Goal: Information Seeking & Learning: Learn about a topic

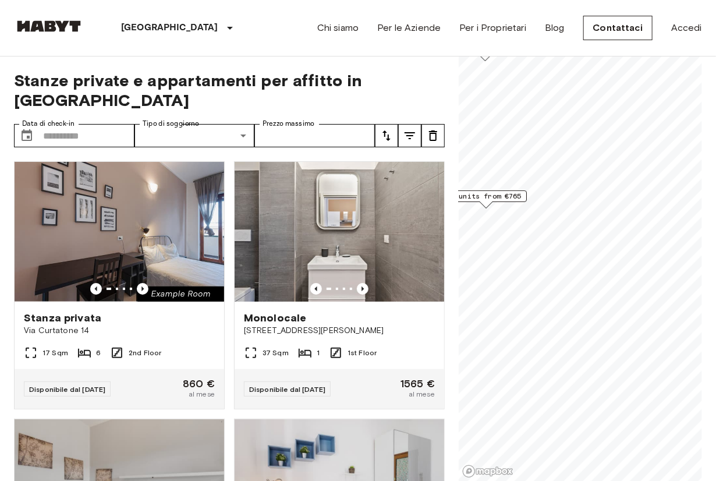
scroll to position [469, 0]
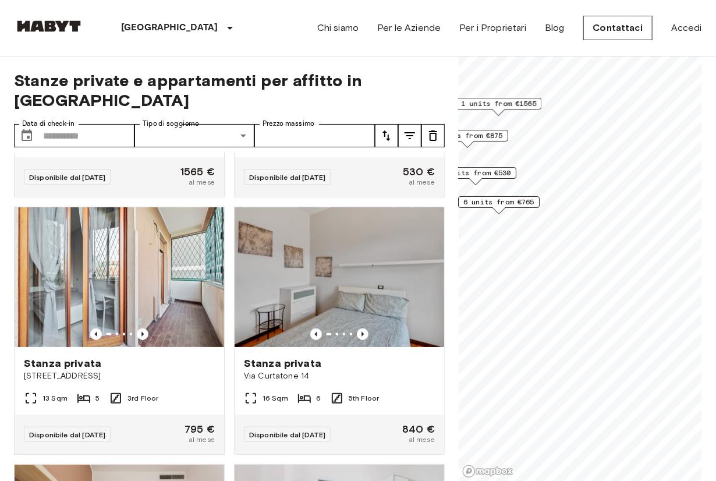
drag, startPoint x: 441, startPoint y: 227, endPoint x: 458, endPoint y: 228, distance: 16.3
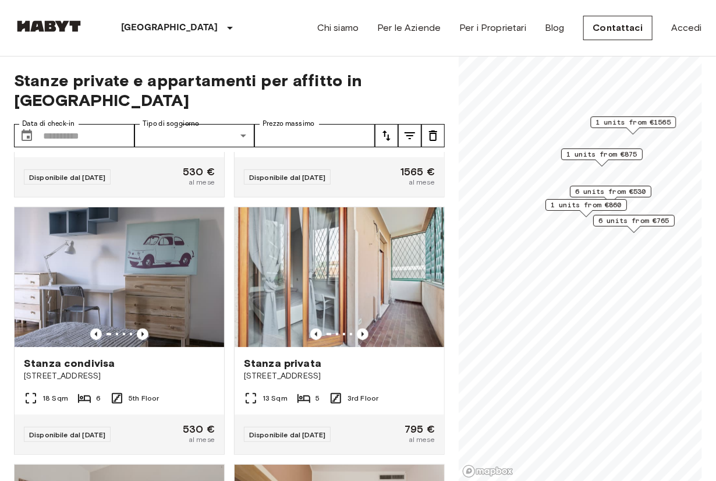
click at [628, 191] on span "6 units from €530" at bounding box center [610, 191] width 71 height 10
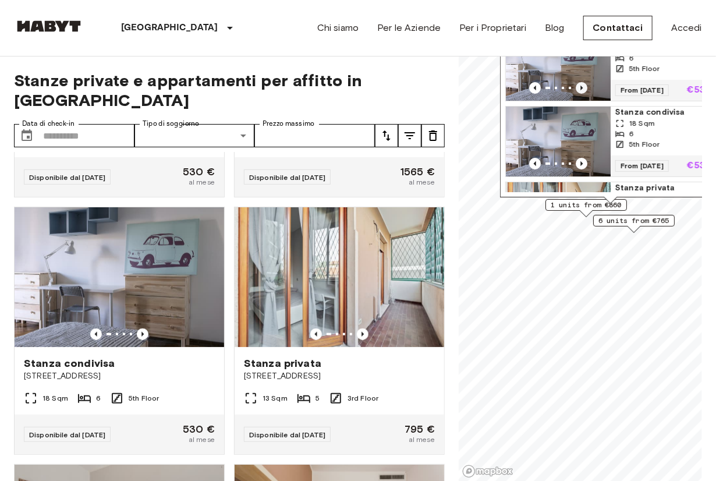
click at [581, 85] on icon "Previous image" at bounding box center [582, 88] width 12 height 12
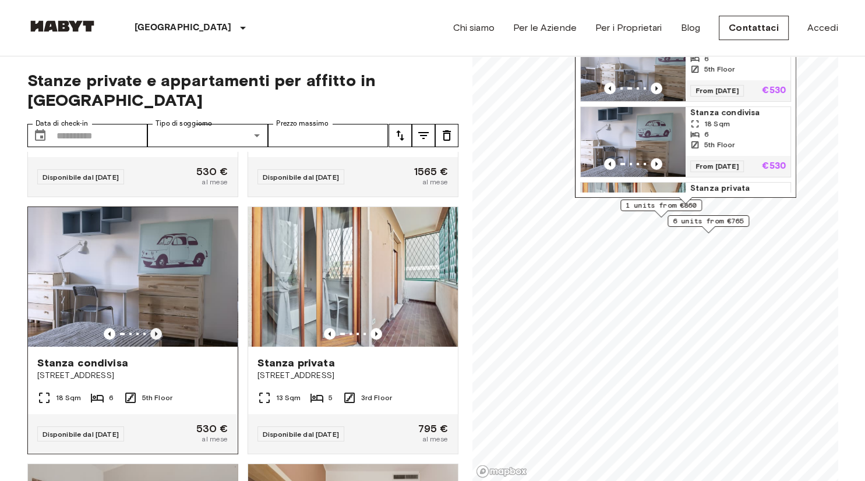
click at [160, 328] on icon "Previous image" at bounding box center [156, 334] width 12 height 12
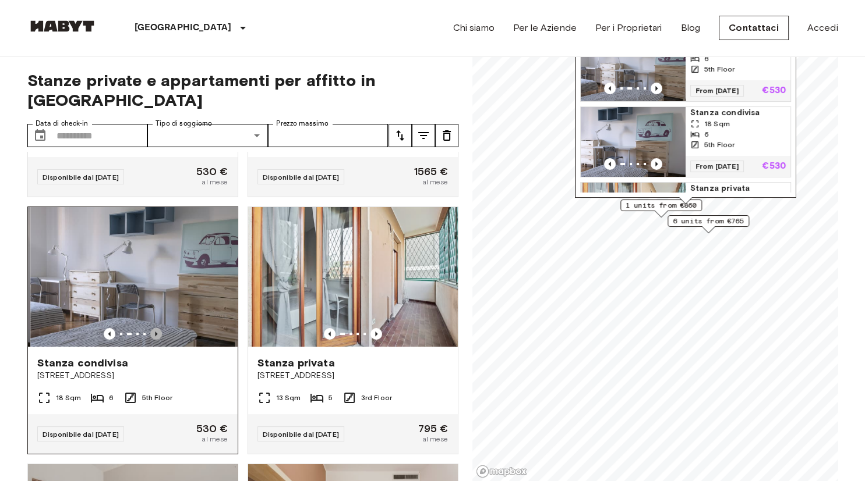
click at [160, 328] on icon "Previous image" at bounding box center [156, 334] width 12 height 12
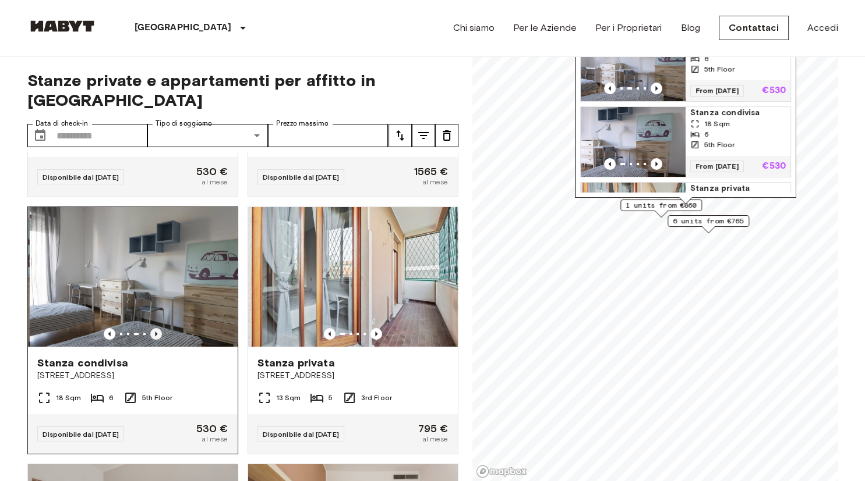
click at [160, 328] on icon "Previous image" at bounding box center [156, 334] width 12 height 12
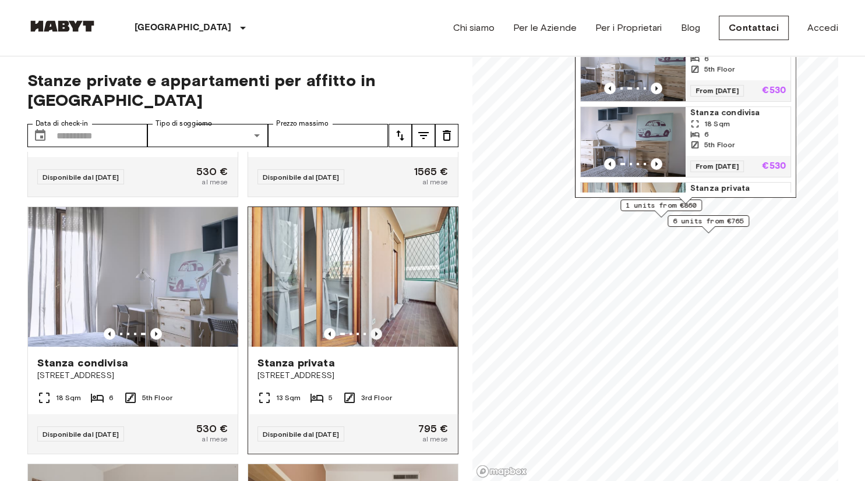
click at [375, 332] on icon "Previous image" at bounding box center [376, 334] width 2 height 5
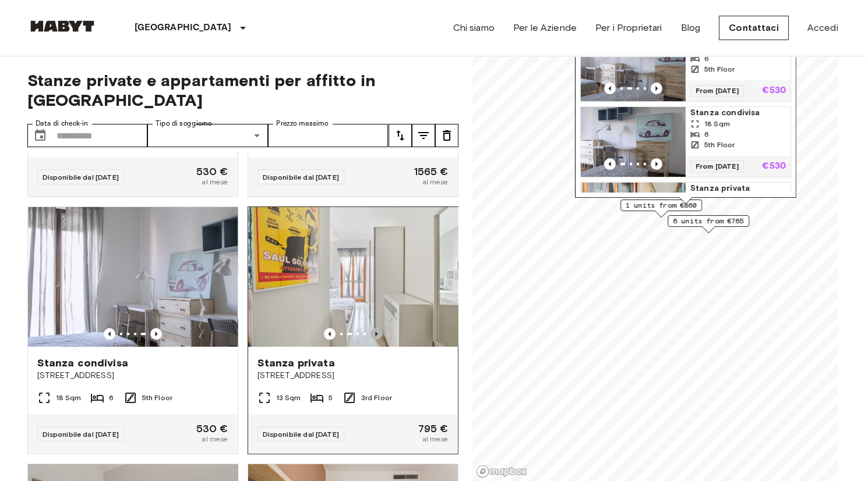
click at [375, 332] on icon "Previous image" at bounding box center [376, 334] width 2 height 5
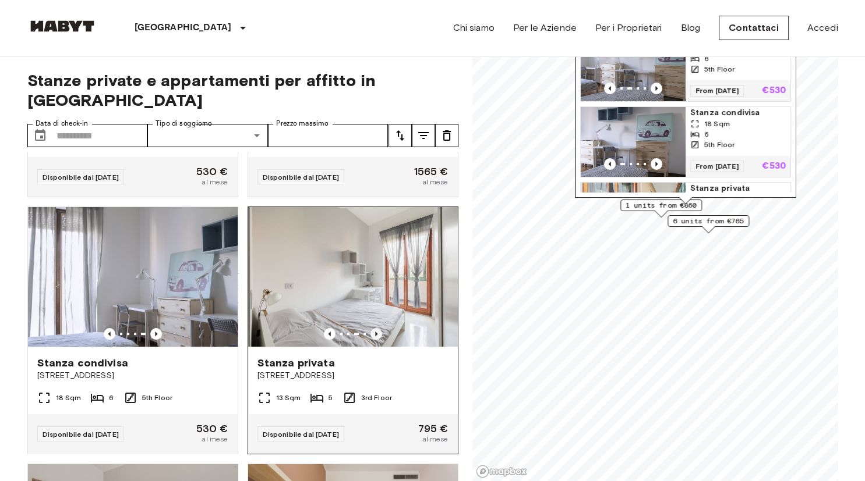
click at [375, 332] on icon "Previous image" at bounding box center [376, 334] width 2 height 5
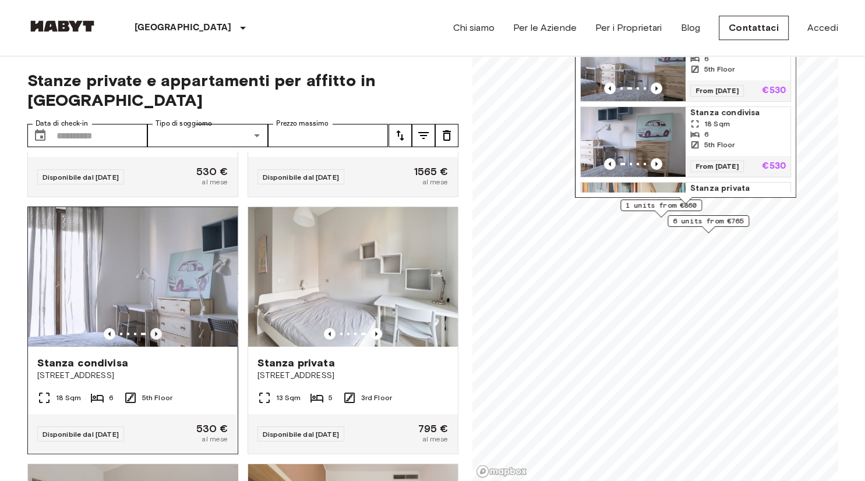
click at [160, 328] on icon "Previous image" at bounding box center [156, 334] width 12 height 12
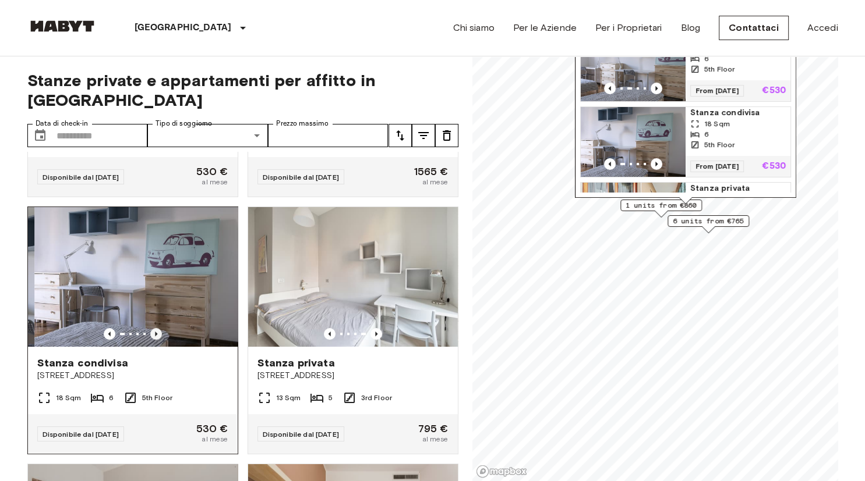
click at [160, 328] on icon "Previous image" at bounding box center [156, 334] width 12 height 12
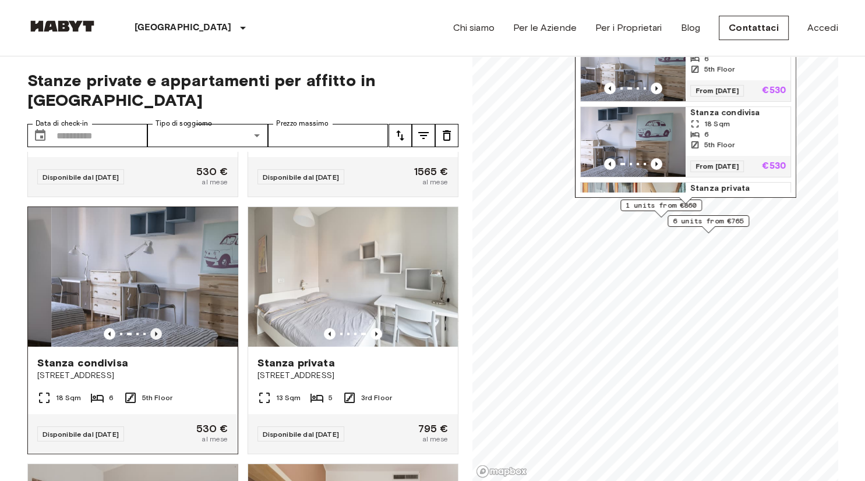
click at [160, 328] on icon "Previous image" at bounding box center [156, 334] width 12 height 12
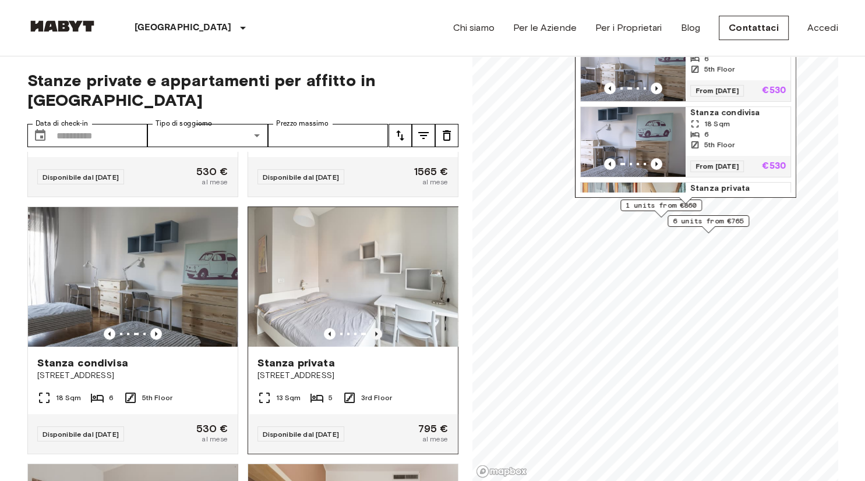
click at [379, 328] on icon "Previous image" at bounding box center [376, 334] width 12 height 12
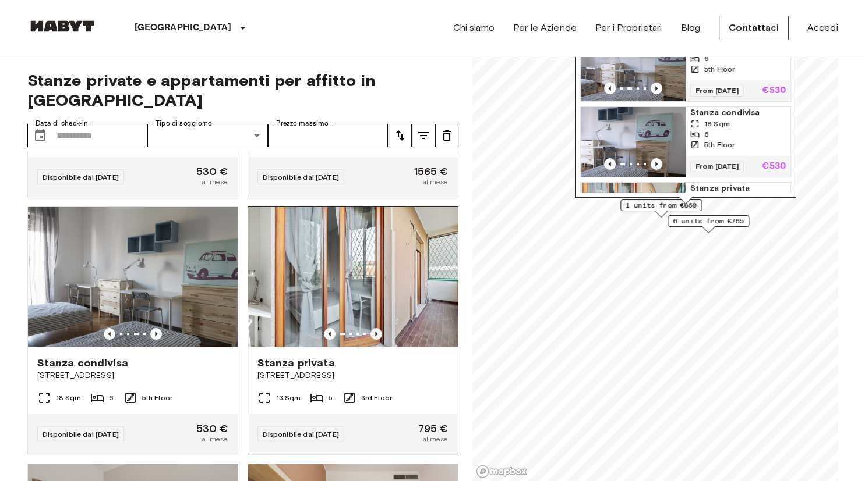
click at [379, 328] on icon "Previous image" at bounding box center [376, 334] width 12 height 12
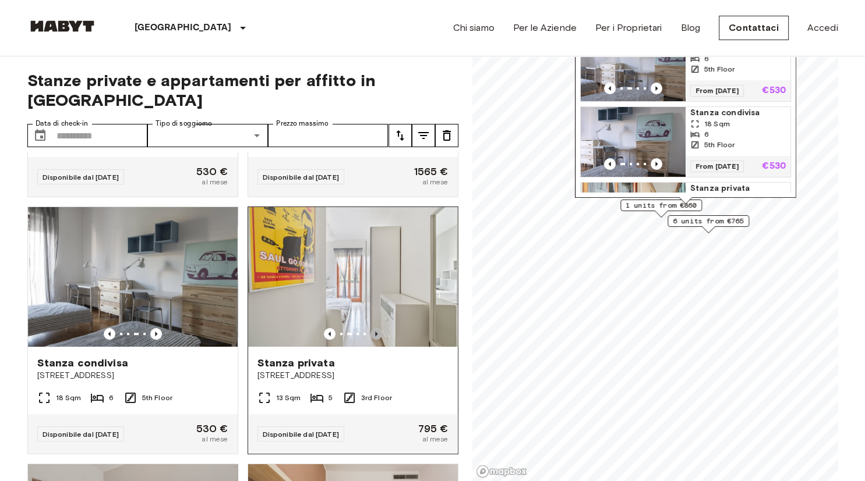
click at [379, 328] on icon "Previous image" at bounding box center [376, 334] width 12 height 12
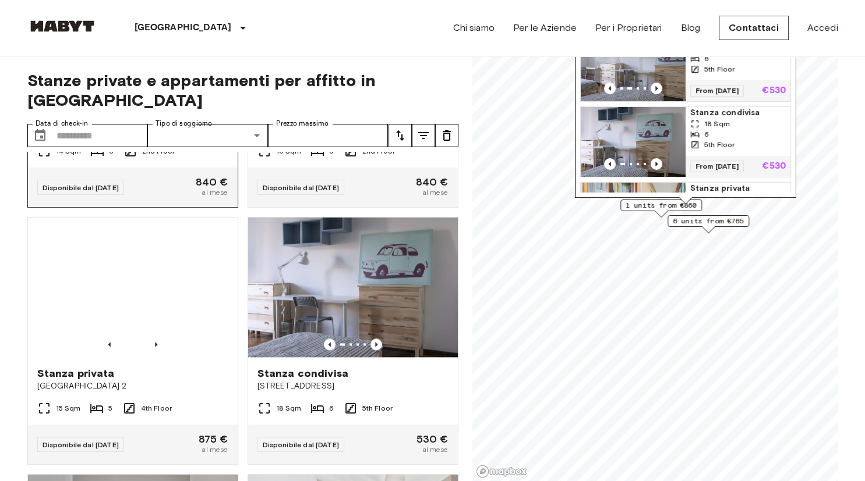
scroll to position [1341, 0]
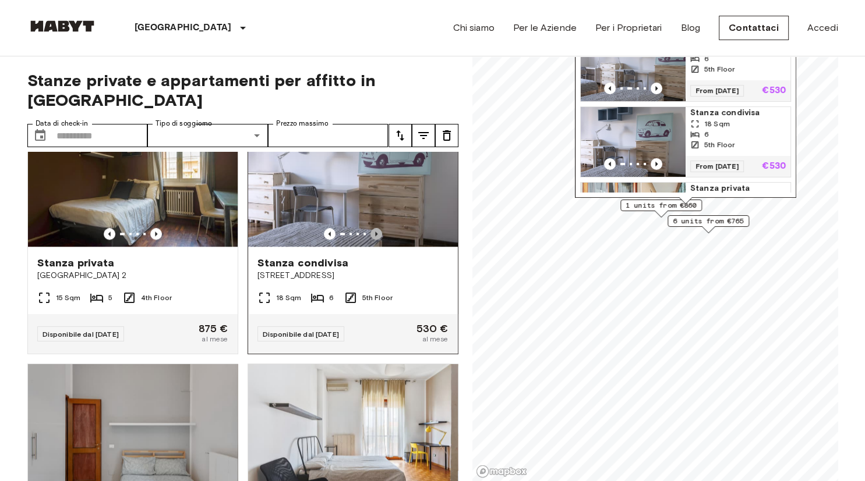
click at [372, 228] on icon "Previous image" at bounding box center [376, 234] width 12 height 12
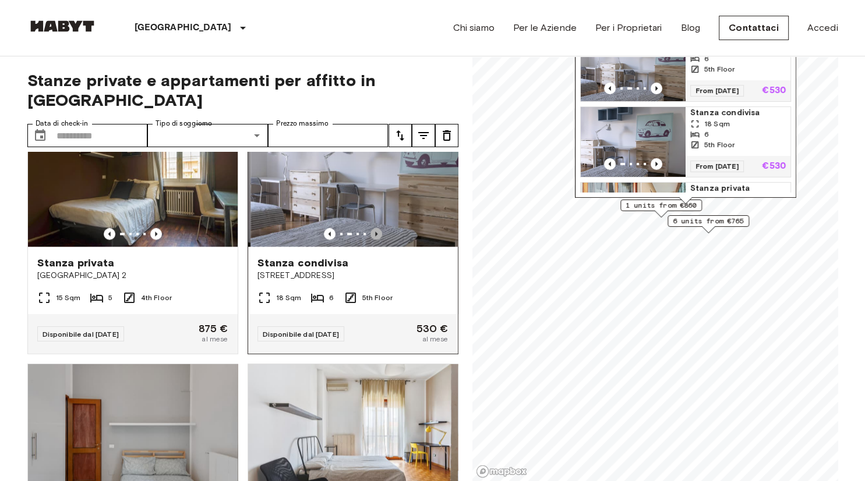
click at [372, 228] on icon "Previous image" at bounding box center [376, 234] width 12 height 12
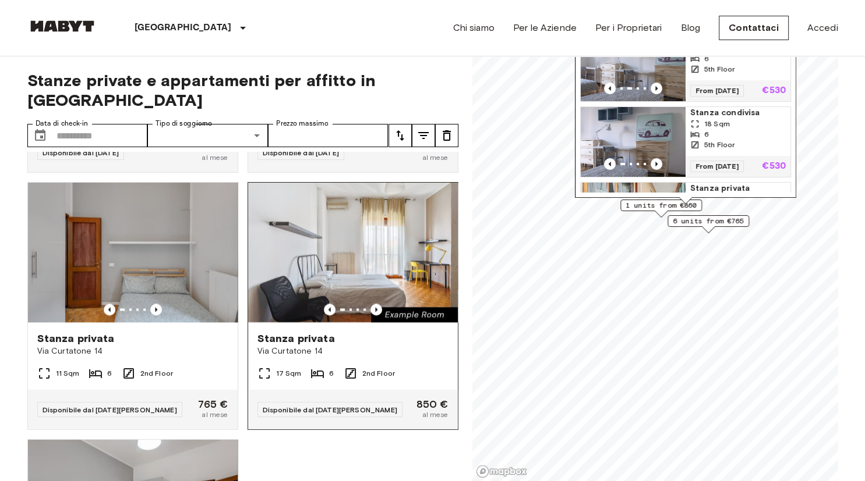
scroll to position [1542, 0]
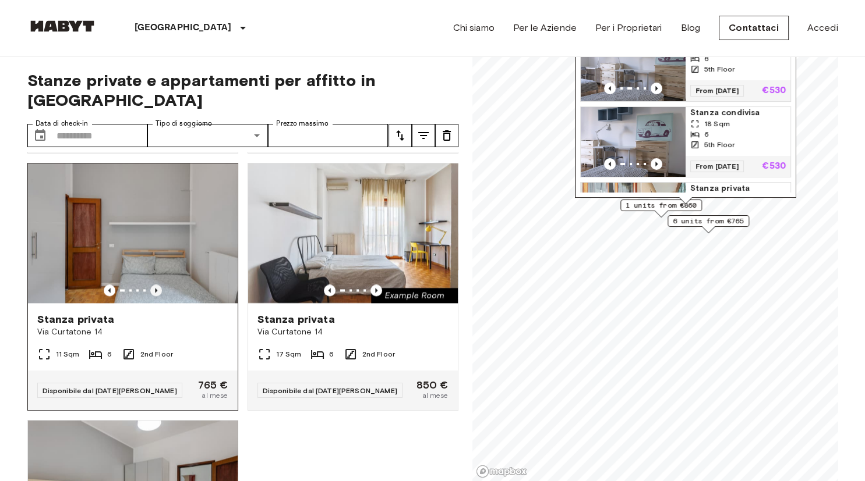
click at [155, 288] on icon "Previous image" at bounding box center [156, 290] width 2 height 5
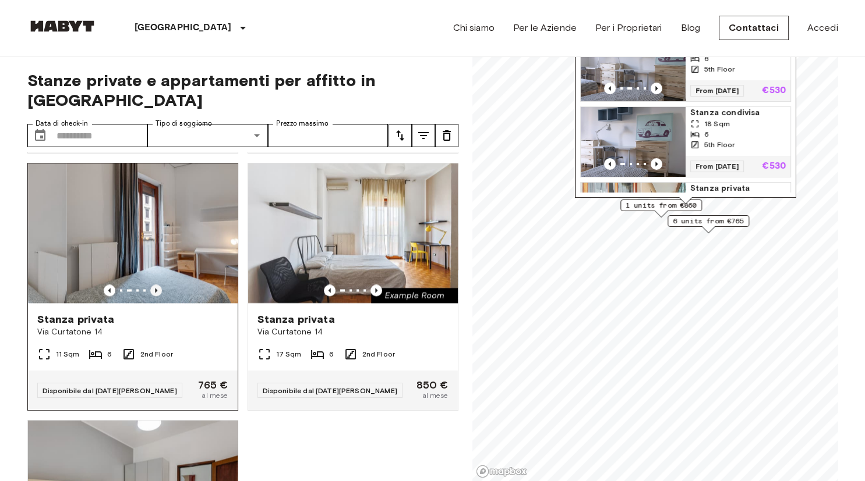
click at [155, 288] on icon "Previous image" at bounding box center [156, 290] width 2 height 5
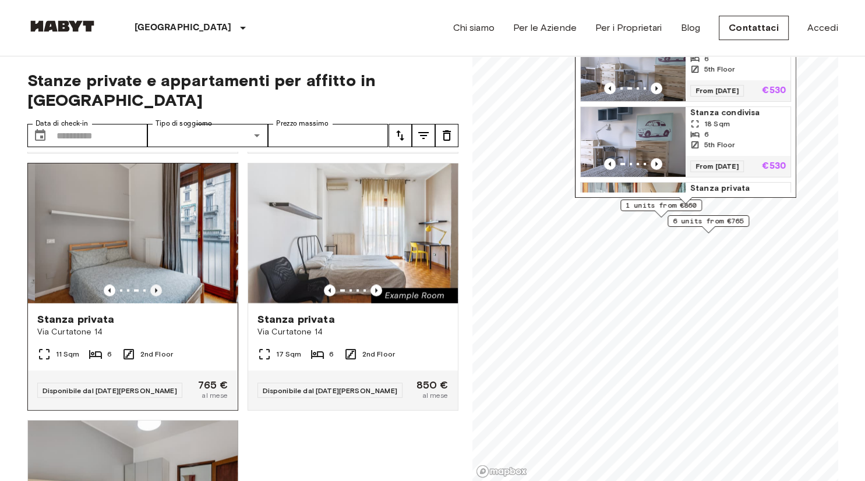
click at [155, 288] on icon "Previous image" at bounding box center [156, 290] width 2 height 5
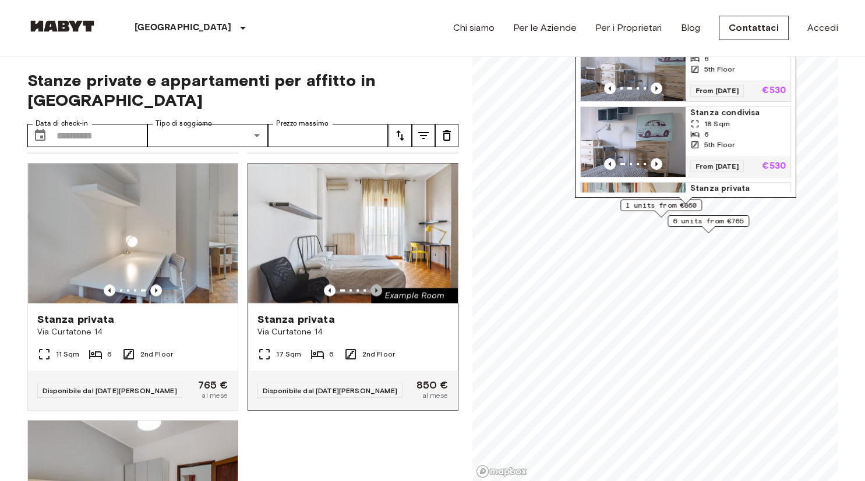
click at [376, 285] on icon "Previous image" at bounding box center [376, 291] width 12 height 12
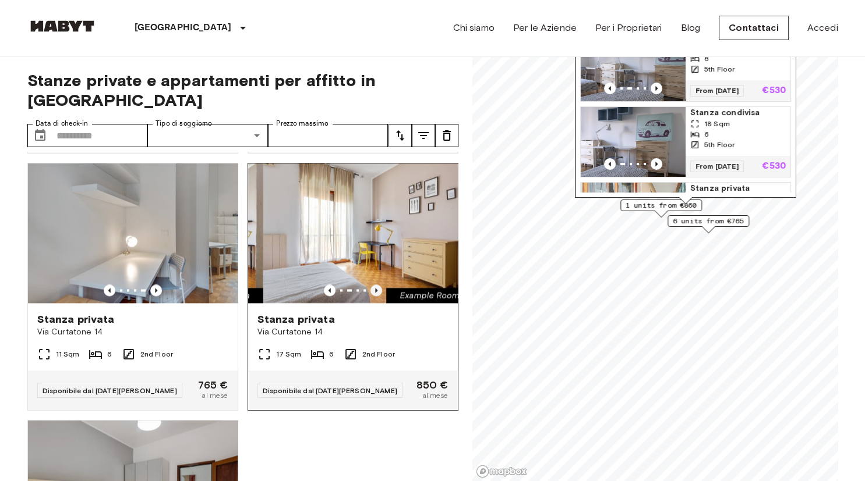
click at [376, 285] on icon "Previous image" at bounding box center [376, 291] width 12 height 12
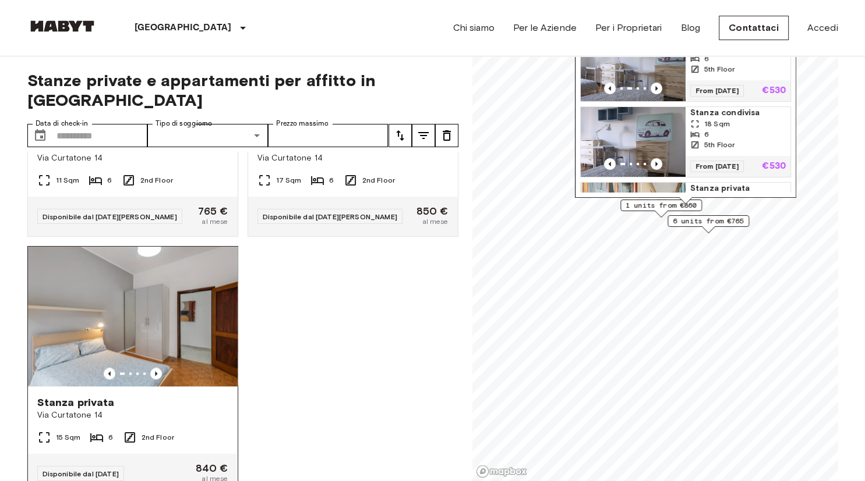
scroll to position [1731, 0]
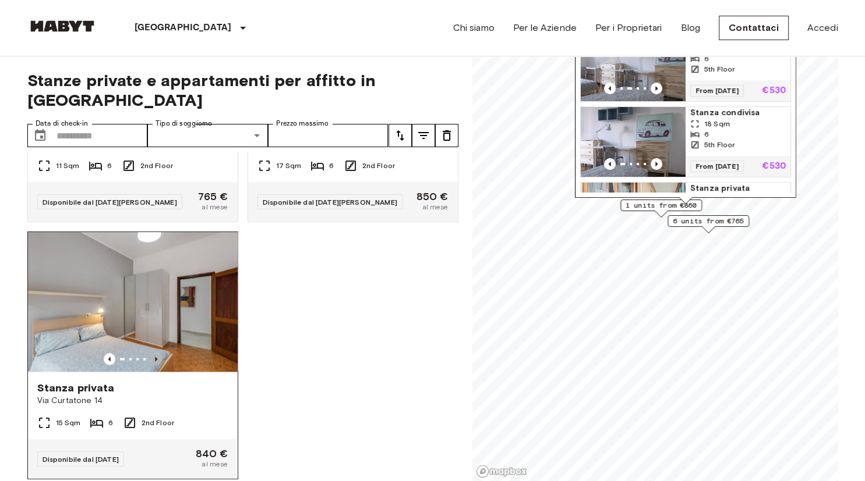
click at [157, 353] on icon "Previous image" at bounding box center [156, 359] width 12 height 12
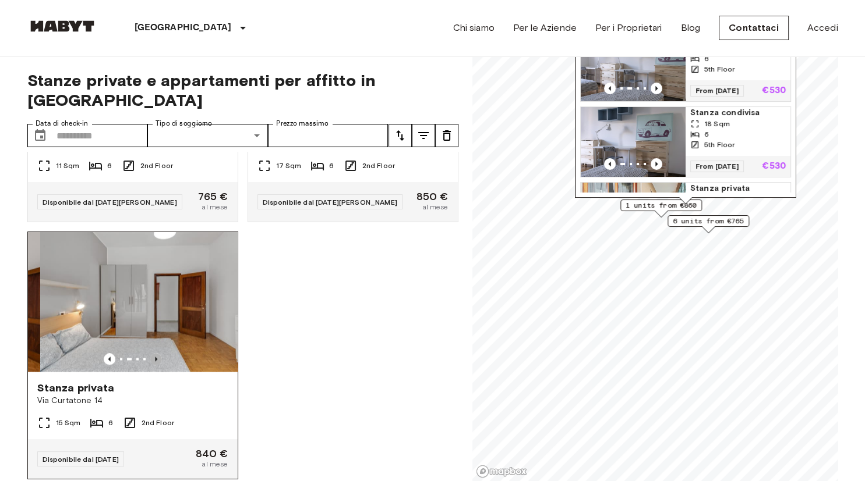
click at [157, 353] on icon "Previous image" at bounding box center [156, 359] width 12 height 12
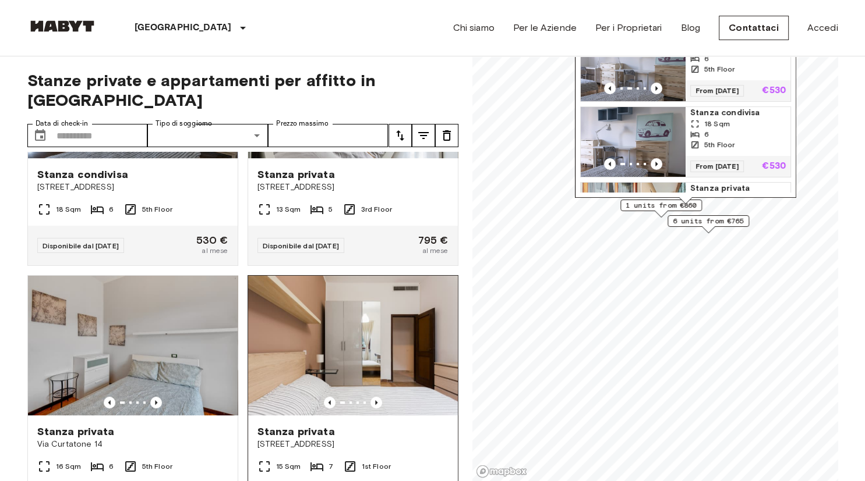
scroll to position [456, 0]
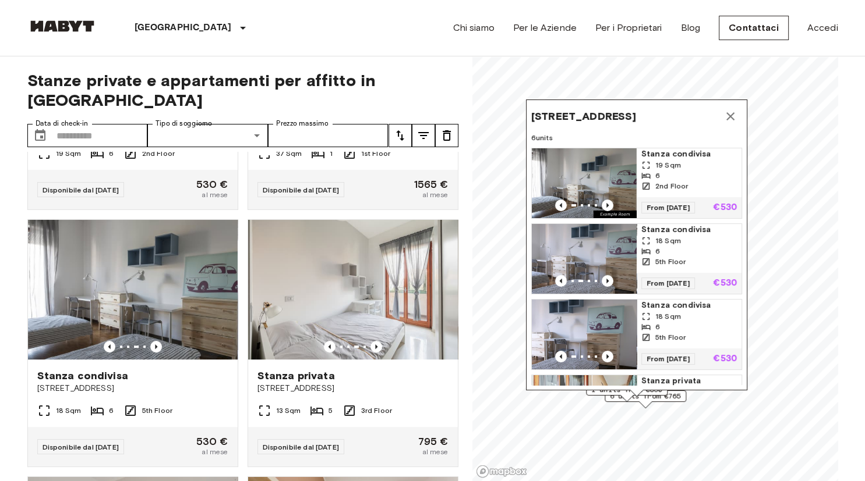
click at [716, 124] on button "Map marker" at bounding box center [729, 116] width 23 height 23
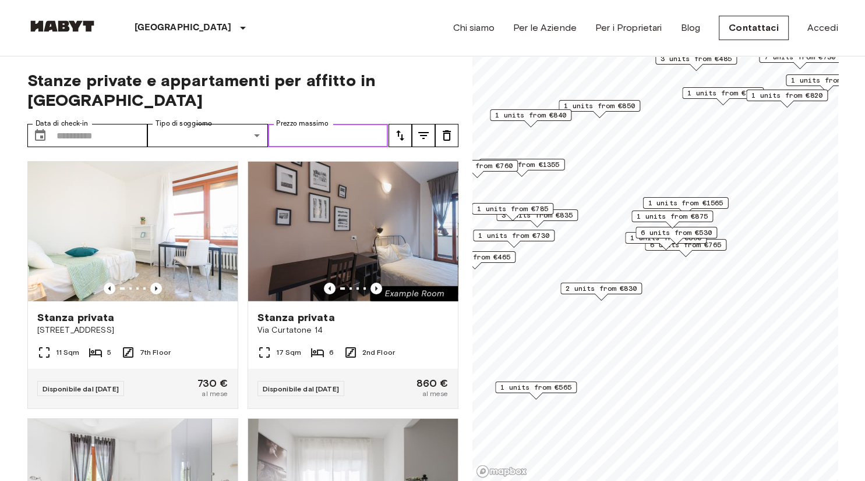
click at [288, 124] on input "Prezzo massimo" at bounding box center [328, 135] width 121 height 23
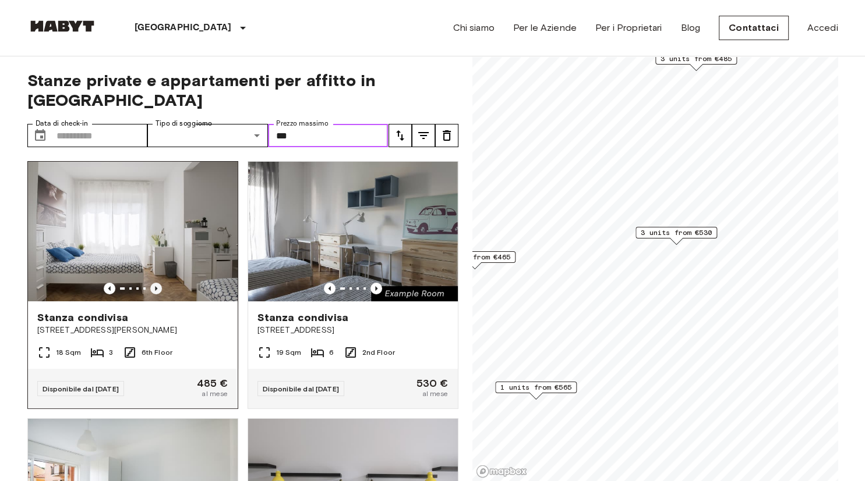
click at [157, 283] on icon "Previous image" at bounding box center [156, 289] width 12 height 12
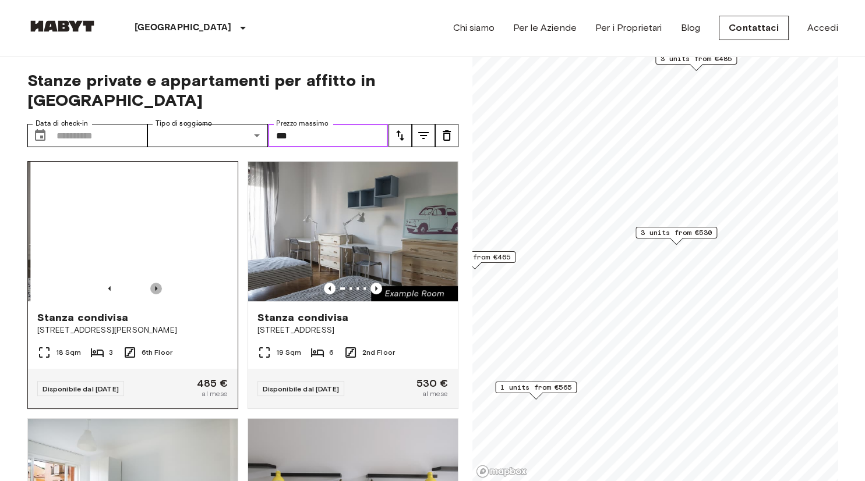
click at [157, 283] on icon "Previous image" at bounding box center [156, 289] width 12 height 12
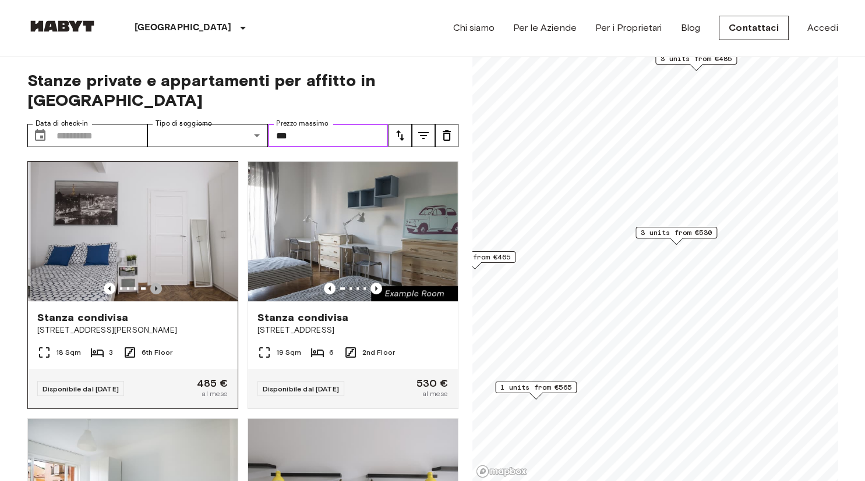
click at [157, 283] on icon "Previous image" at bounding box center [156, 289] width 12 height 12
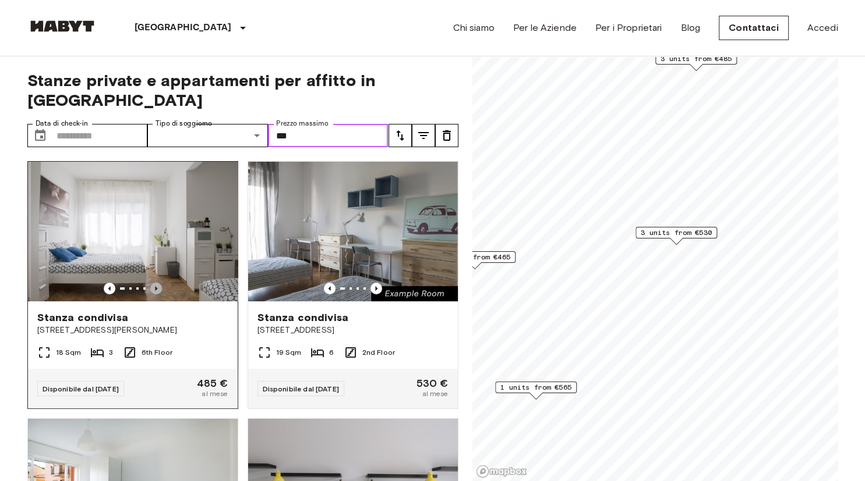
click at [157, 283] on icon "Previous image" at bounding box center [156, 289] width 12 height 12
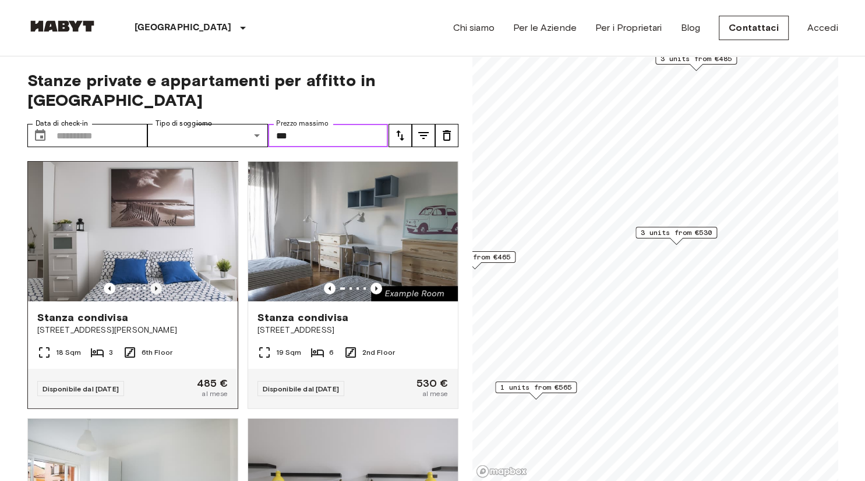
click at [157, 283] on icon "Previous image" at bounding box center [156, 289] width 12 height 12
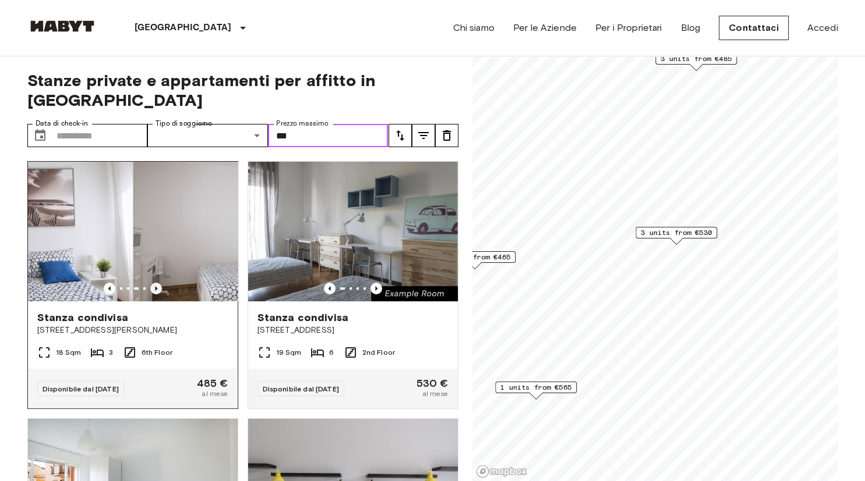
click at [157, 283] on icon "Previous image" at bounding box center [156, 289] width 12 height 12
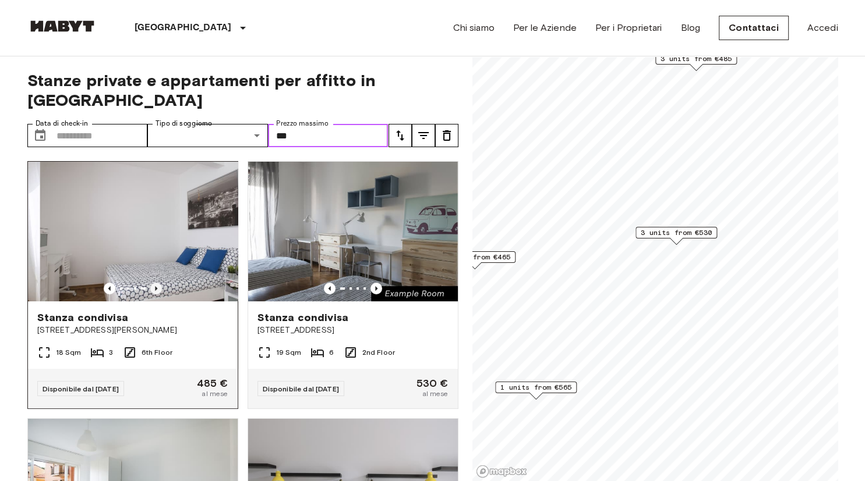
click at [157, 283] on icon "Previous image" at bounding box center [156, 289] width 12 height 12
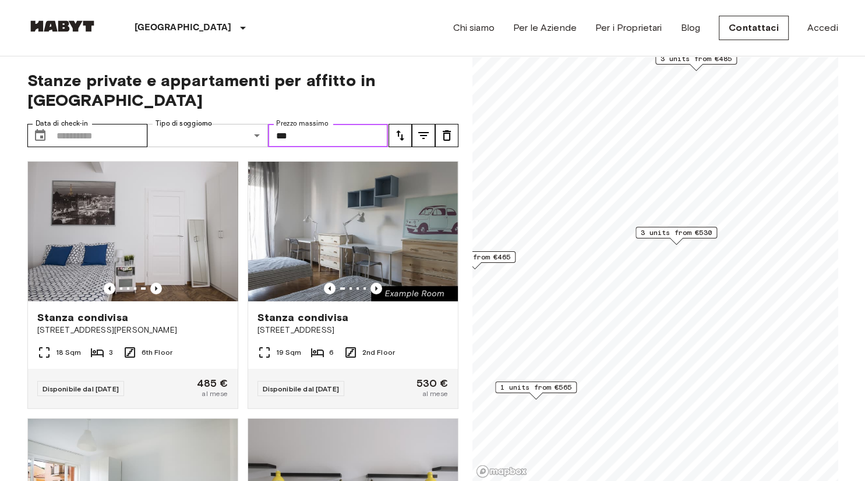
type input "***"
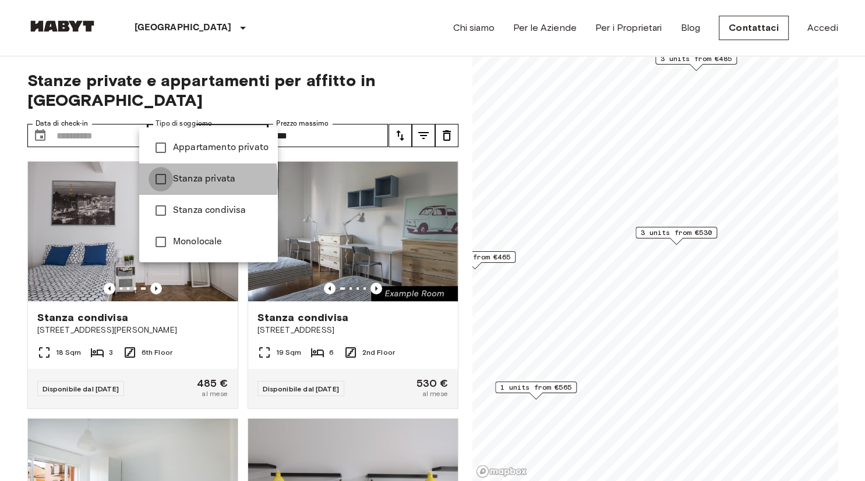
type input "**********"
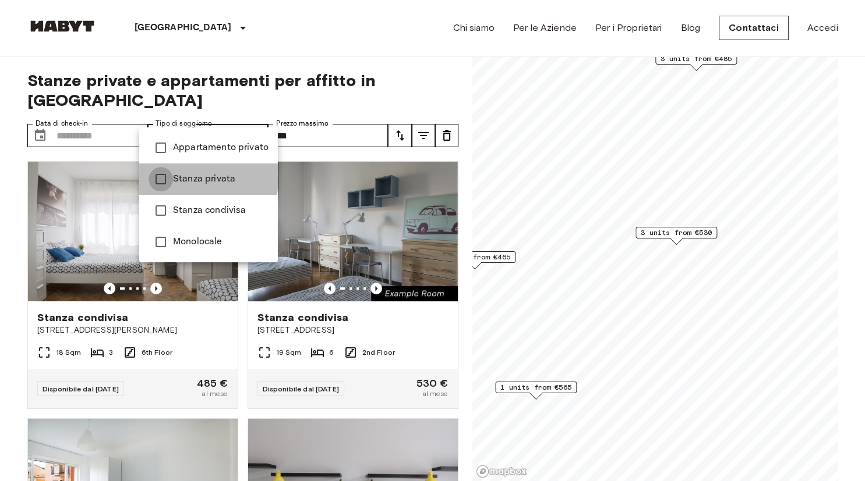
type input "**********"
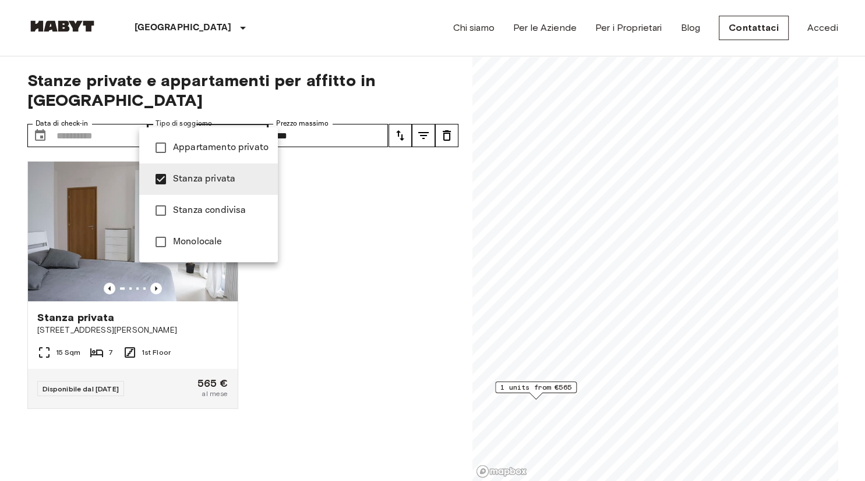
click at [352, 242] on div at bounding box center [432, 240] width 865 height 481
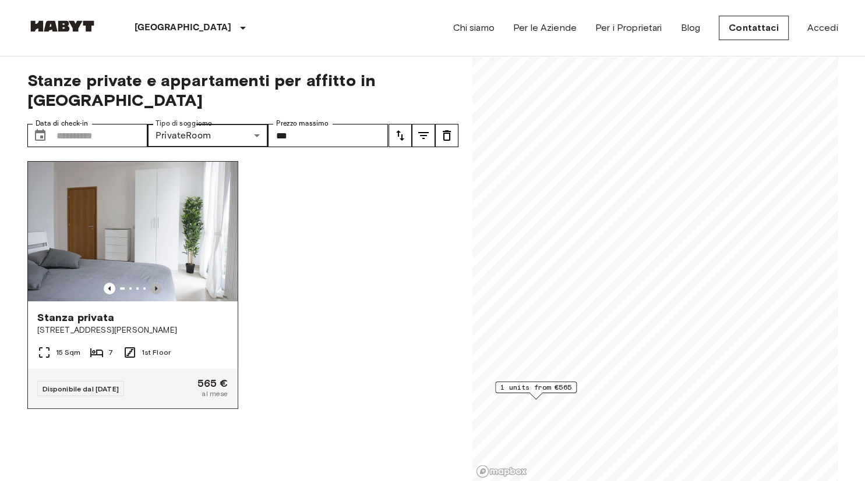
click at [155, 283] on icon "Previous image" at bounding box center [156, 289] width 12 height 12
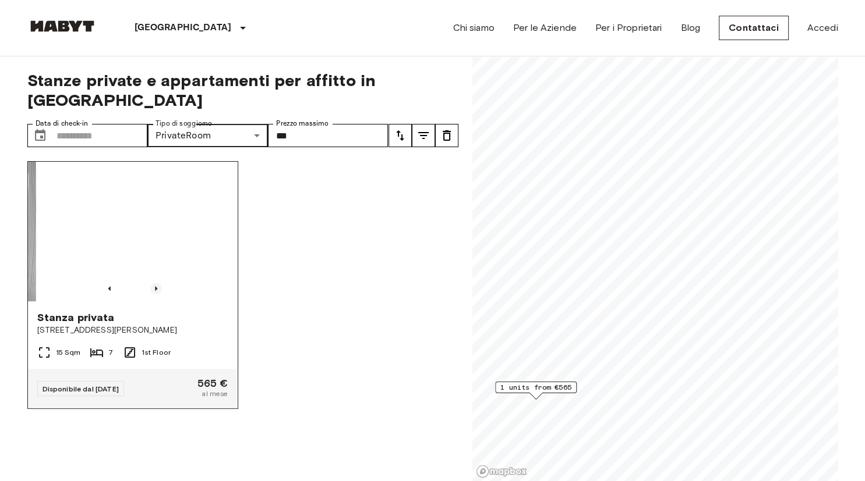
click at [155, 283] on icon "Previous image" at bounding box center [156, 289] width 12 height 12
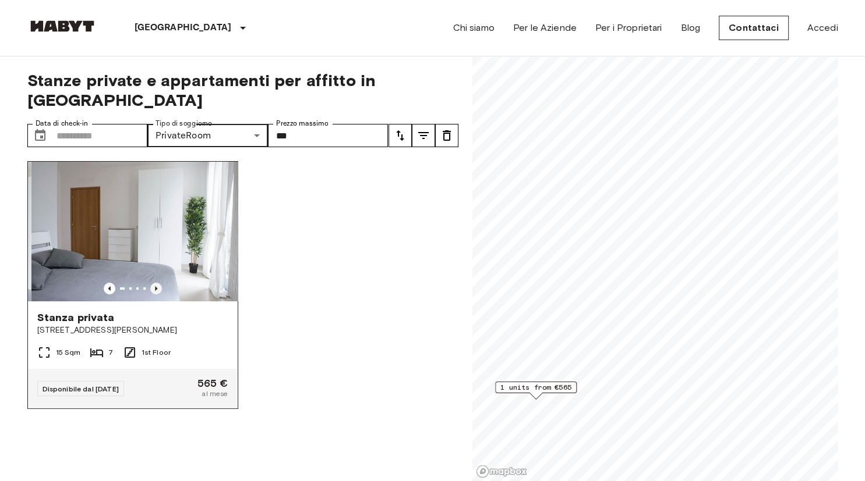
click at [155, 283] on icon "Previous image" at bounding box center [156, 289] width 12 height 12
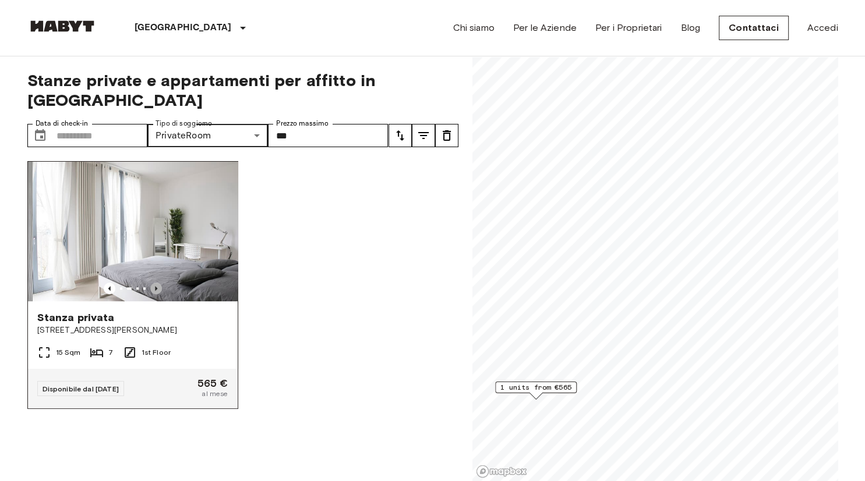
click at [155, 283] on icon "Previous image" at bounding box center [156, 289] width 12 height 12
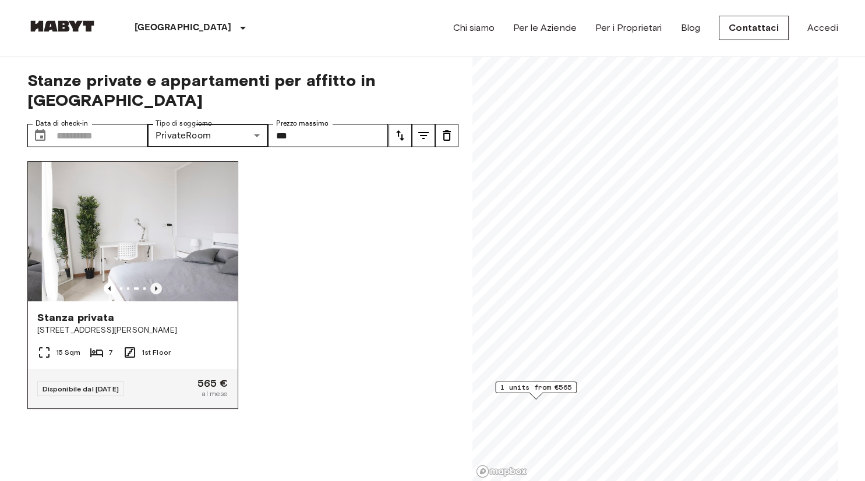
click at [155, 283] on icon "Previous image" at bounding box center [156, 289] width 12 height 12
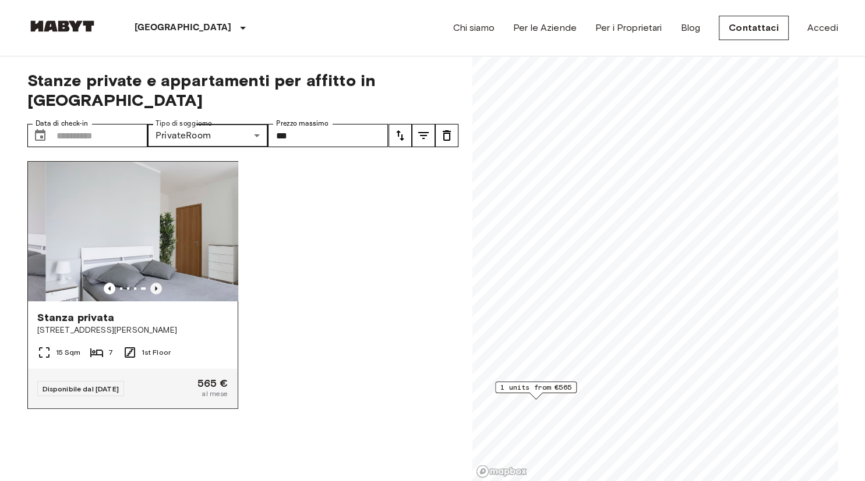
click at [155, 283] on icon "Previous image" at bounding box center [156, 289] width 12 height 12
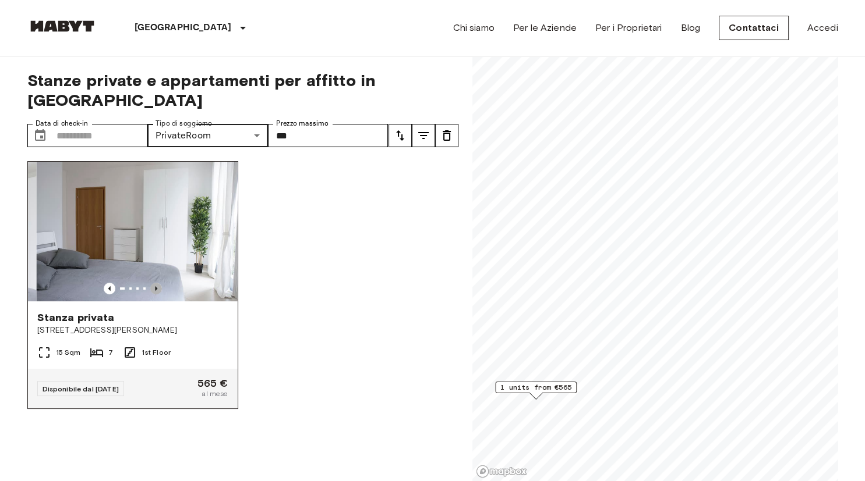
click at [155, 283] on icon "Previous image" at bounding box center [156, 289] width 12 height 12
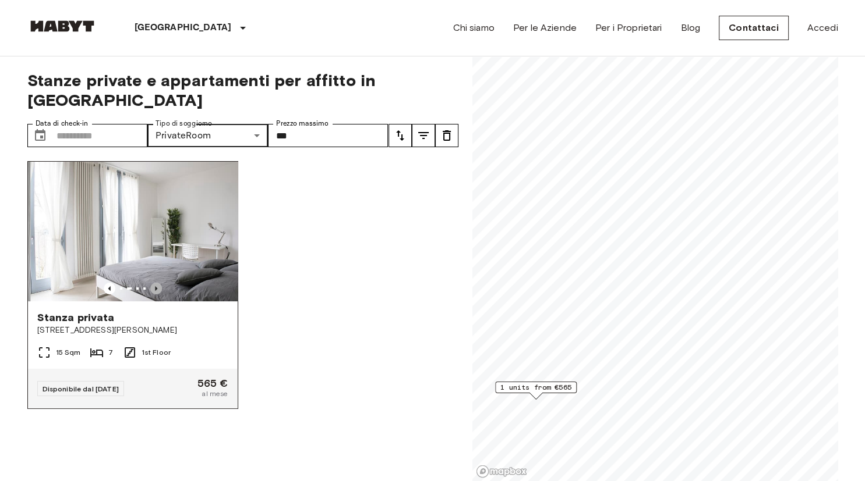
click at [155, 283] on icon "Previous image" at bounding box center [156, 289] width 12 height 12
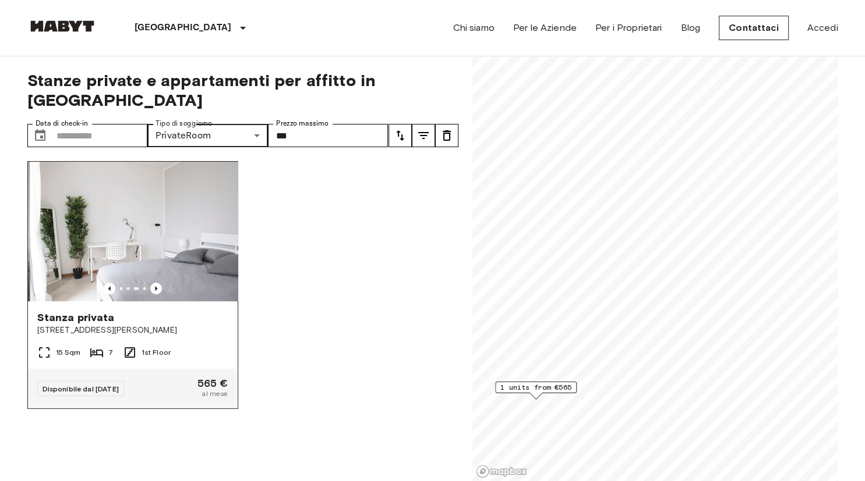
click at [122, 325] on span "[STREET_ADDRESS][PERSON_NAME]" at bounding box center [132, 331] width 191 height 12
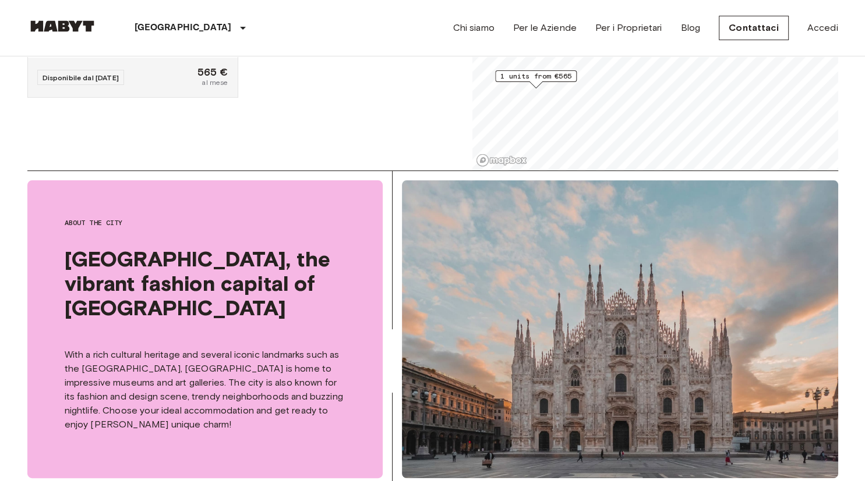
scroll to position [430, 0]
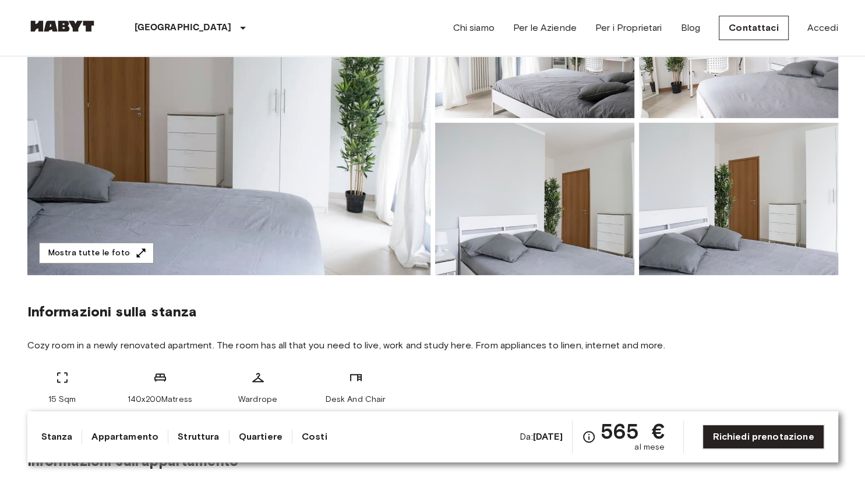
scroll to position [61, 0]
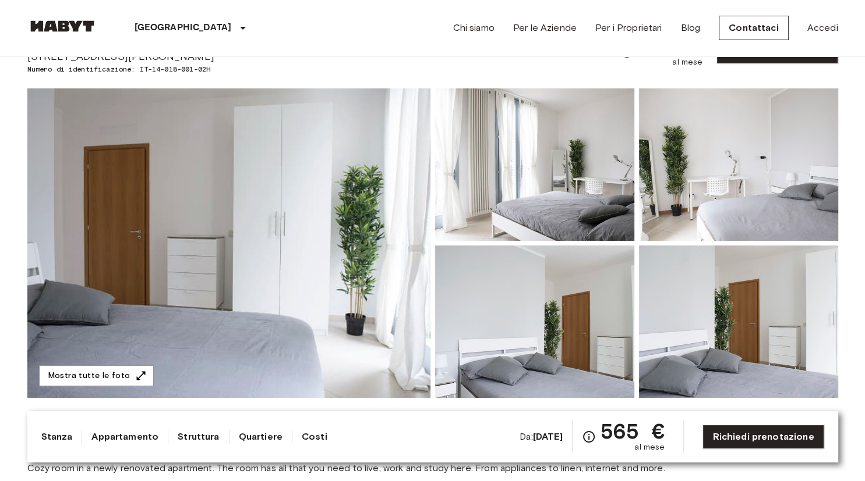
click at [493, 136] on img at bounding box center [534, 164] width 199 height 153
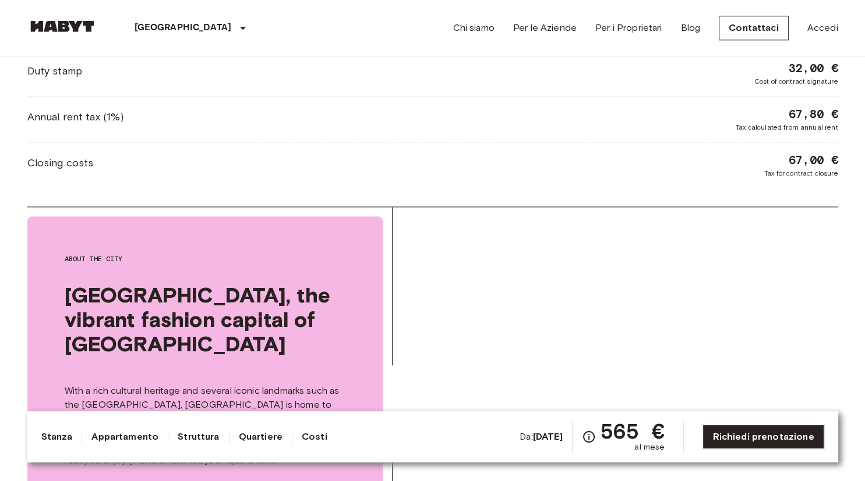
scroll to position [1168, 0]
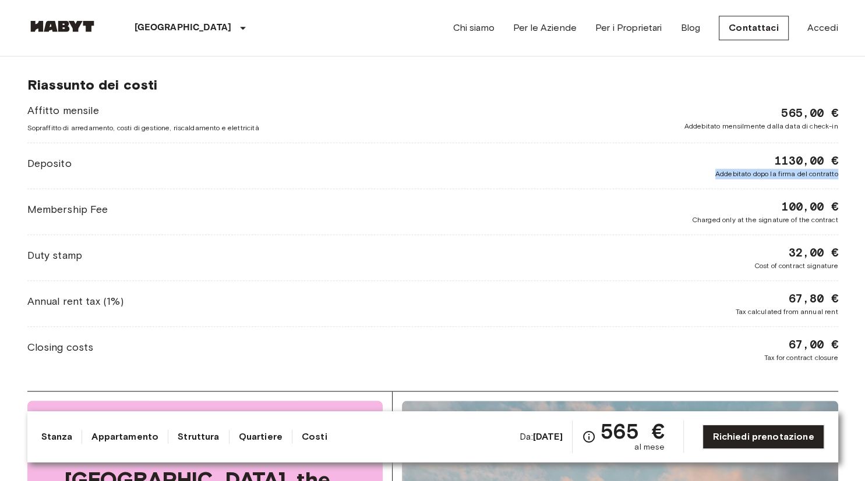
drag, startPoint x: 709, startPoint y: 169, endPoint x: 856, endPoint y: 169, distance: 147.9
click at [856, 169] on body "Milano Europa Amsterdam Berlino Bruxelles Colonia Düsseldorf Francoforte Graz A…" at bounding box center [432, 405] width 865 height 3147
drag, startPoint x: 687, startPoint y: 210, endPoint x: 841, endPoint y: 218, distance: 153.9
click at [841, 218] on div "Europa Italia Milano Stanza privata Stanza privata Disponibile dal Dec 1 2025 V…" at bounding box center [432, 171] width 838 height 2565
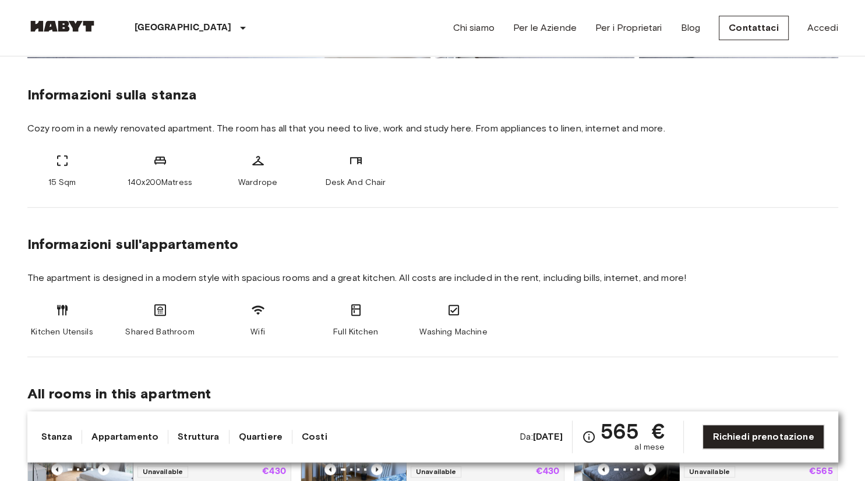
scroll to position [246, 0]
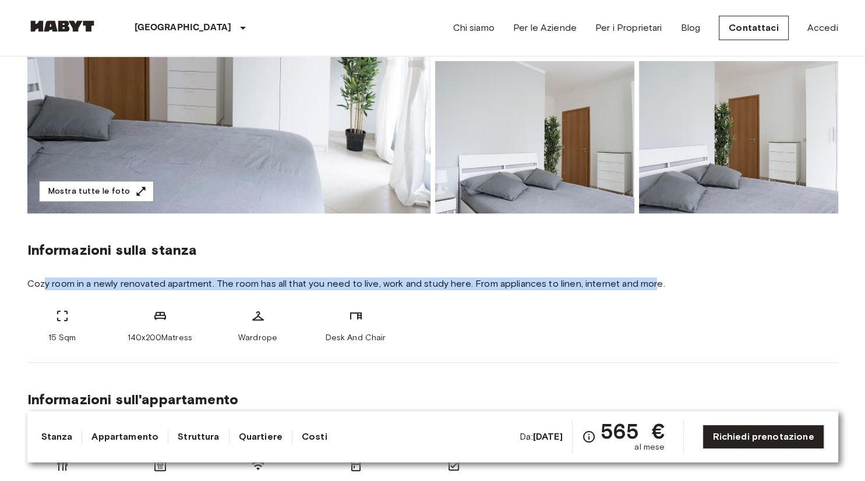
drag, startPoint x: 45, startPoint y: 277, endPoint x: 654, endPoint y: 279, distance: 609.0
click at [654, 279] on div "Informazioni sulla stanza Cozy room in a newly renovated apartment. The room ha…" at bounding box center [432, 289] width 810 height 150
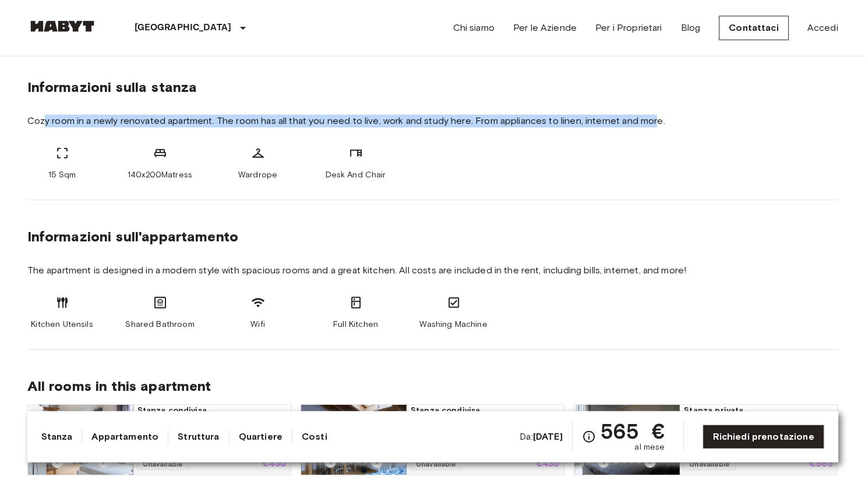
scroll to position [430, 0]
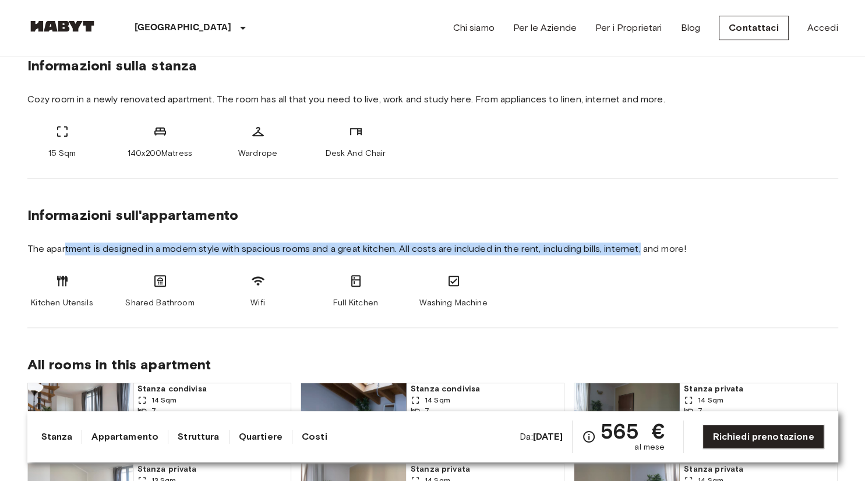
drag, startPoint x: 64, startPoint y: 255, endPoint x: 638, endPoint y: 243, distance: 573.6
click at [638, 243] on span "The apartment is designed in a modern style with spacious rooms and a great kit…" at bounding box center [432, 249] width 810 height 13
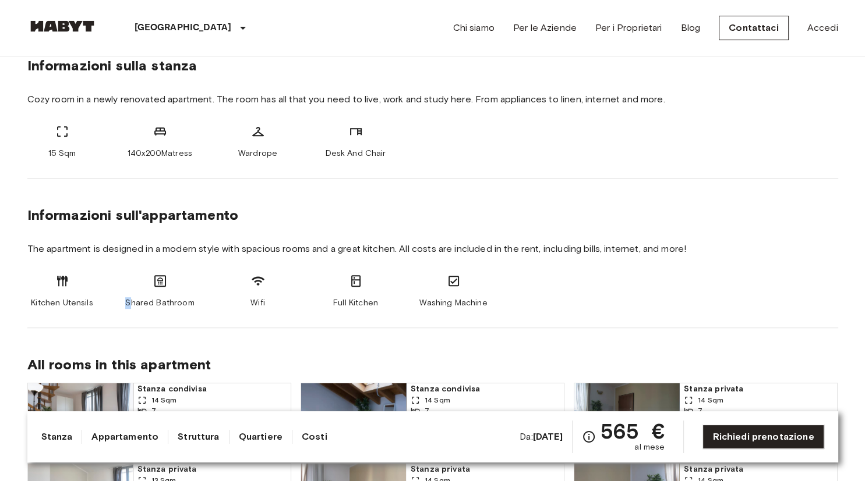
drag, startPoint x: 35, startPoint y: 304, endPoint x: 155, endPoint y: 304, distance: 120.5
click at [155, 304] on div "Kitchen Utensils Shared Bathroom Wifi Full Kitchen Washing Machine" at bounding box center [432, 291] width 810 height 35
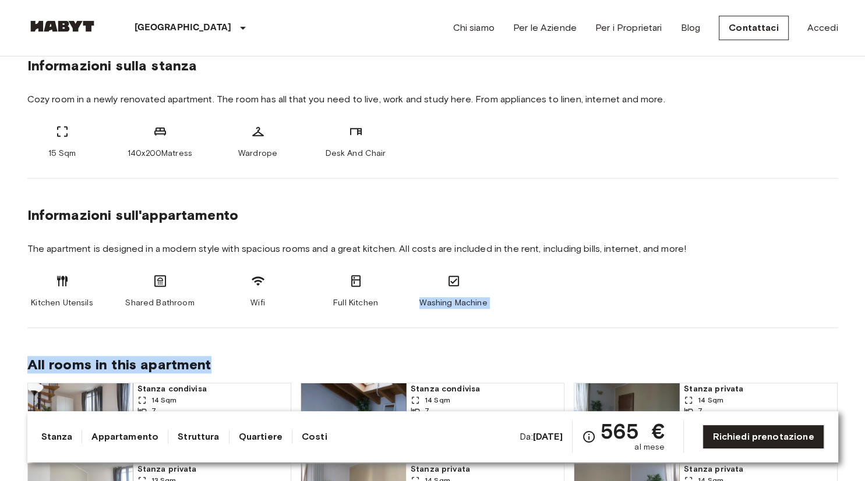
drag, startPoint x: 255, startPoint y: 298, endPoint x: 678, endPoint y: 334, distance: 424.2
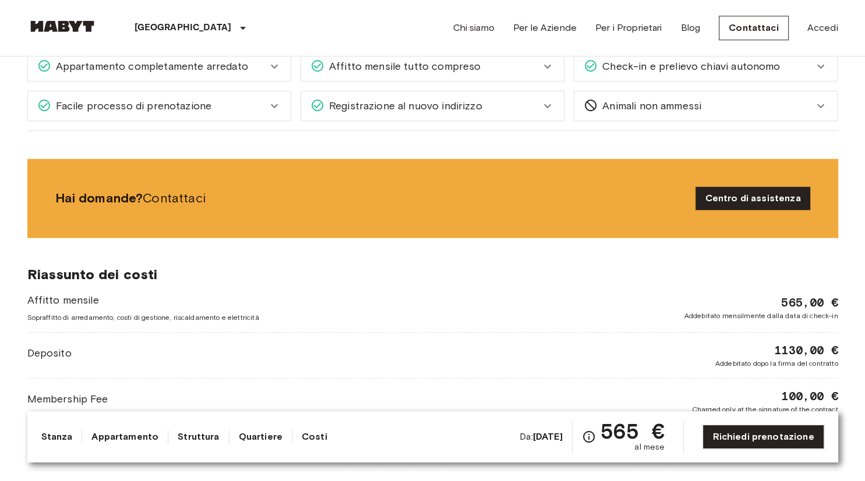
scroll to position [983, 0]
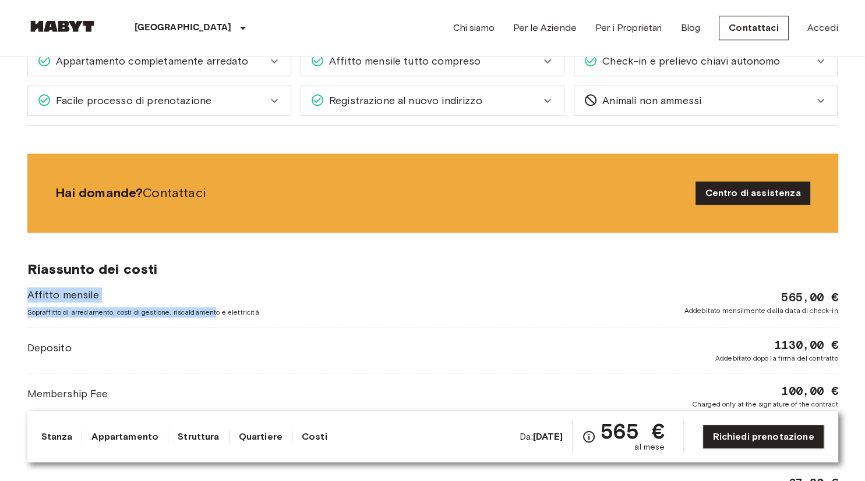
drag, startPoint x: 23, startPoint y: 296, endPoint x: 213, endPoint y: 309, distance: 190.2
click at [213, 309] on div "Europa Italia Milano Stanza privata Stanza privata Disponibile dal Dec 1 2025 V…" at bounding box center [432, 355] width 838 height 2565
click at [83, 316] on span "Sopraffitto di arredamento, costi di gestione, riscaldamento e elettricità" at bounding box center [143, 312] width 232 height 10
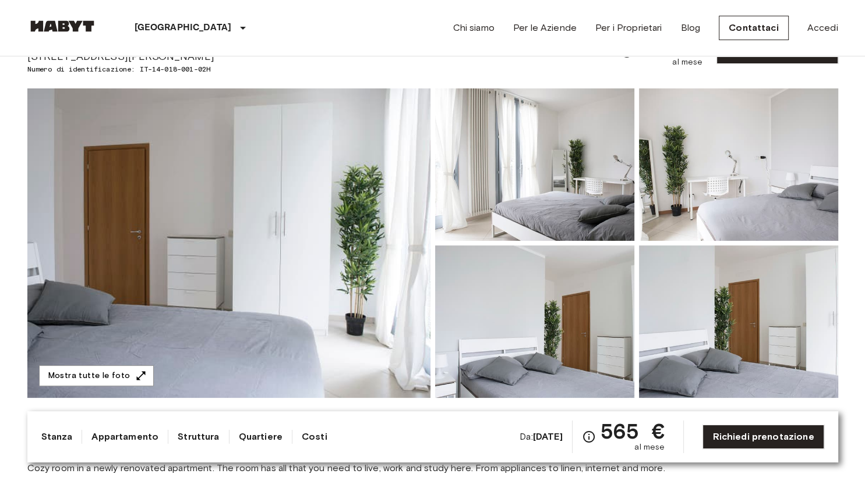
scroll to position [0, 0]
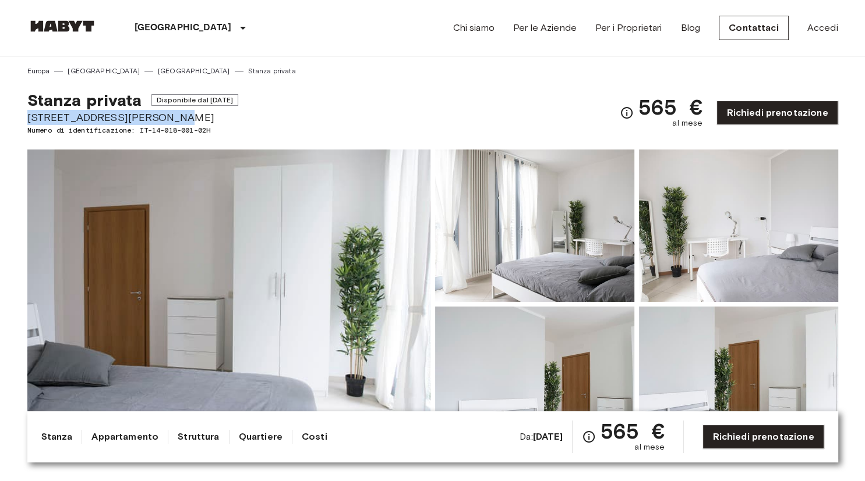
drag, startPoint x: 29, startPoint y: 120, endPoint x: 202, endPoint y: 122, distance: 172.9
click at [202, 122] on span "[STREET_ADDRESS][PERSON_NAME]" at bounding box center [132, 117] width 211 height 15
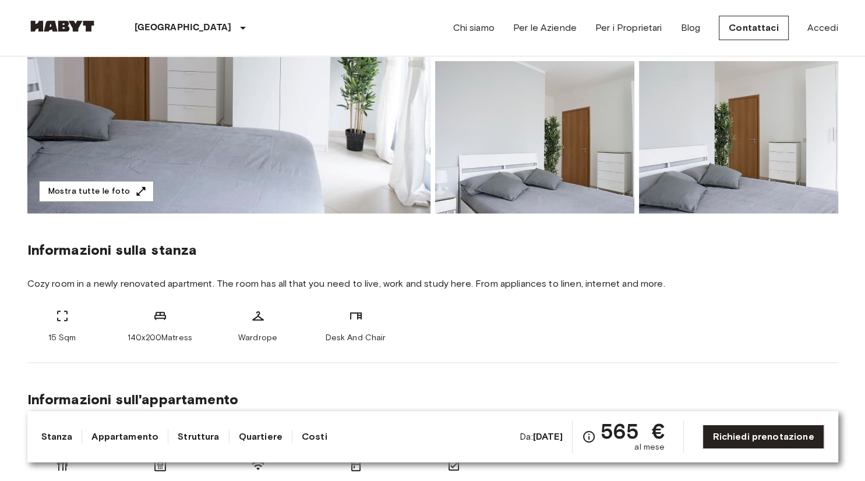
scroll to position [307, 0]
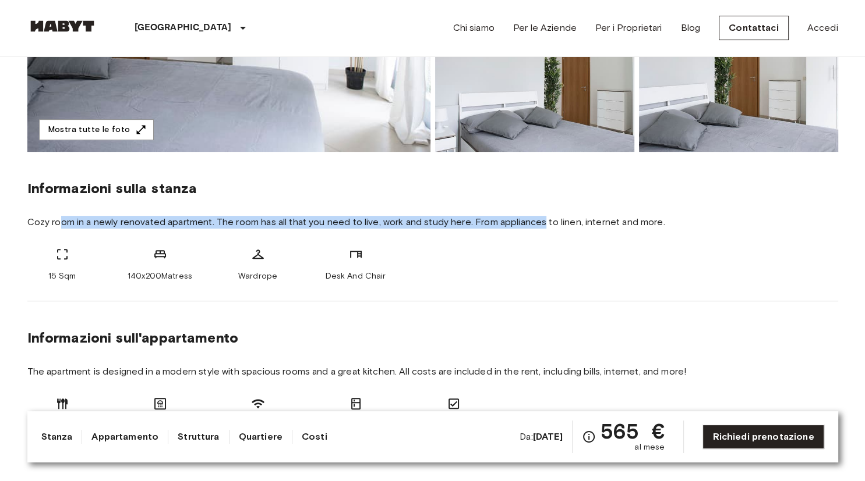
drag, startPoint x: 183, startPoint y: 221, endPoint x: 505, endPoint y: 266, distance: 325.7
click at [618, 257] on div "Informazioni sulla stanza Cozy room in a newly renovated apartment. The room ha…" at bounding box center [432, 227] width 810 height 150
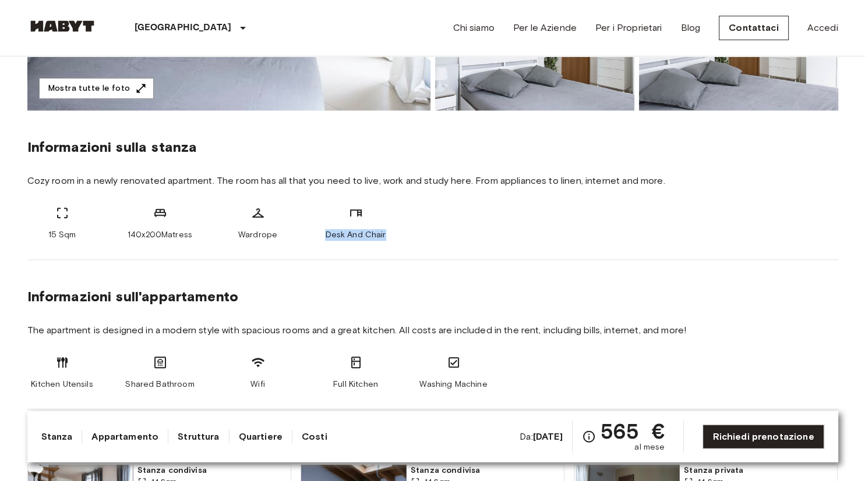
scroll to position [369, 0]
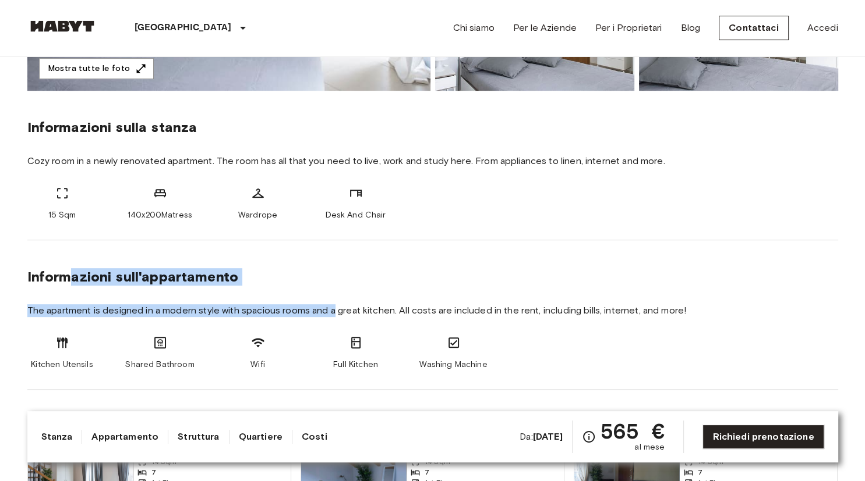
drag, startPoint x: 73, startPoint y: 273, endPoint x: 334, endPoint y: 302, distance: 263.0
click at [334, 302] on section "Informazioni sull'appartamento The apartment is designed in a modern style with…" at bounding box center [432, 315] width 810 height 150
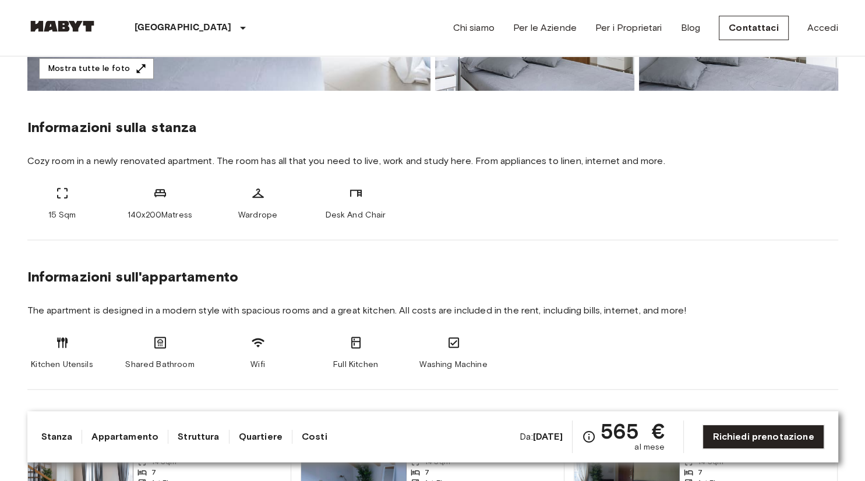
click at [364, 299] on section "Informazioni sull'appartamento The apartment is designed in a modern style with…" at bounding box center [432, 315] width 810 height 150
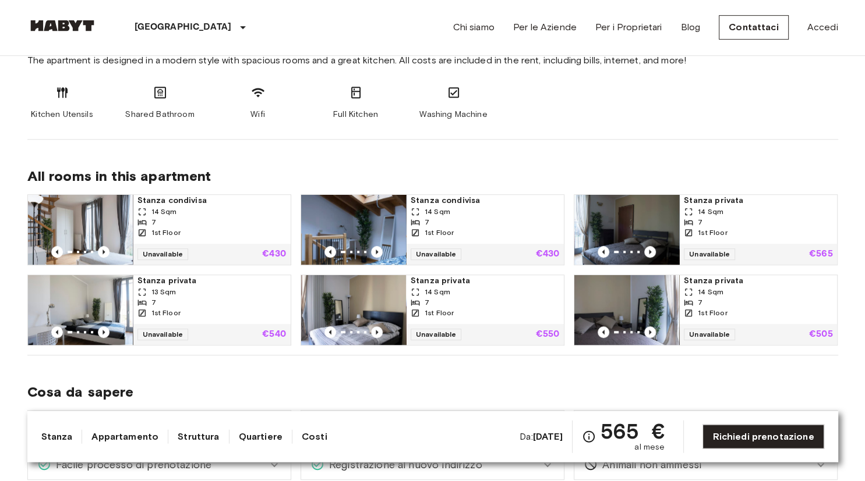
scroll to position [615, 0]
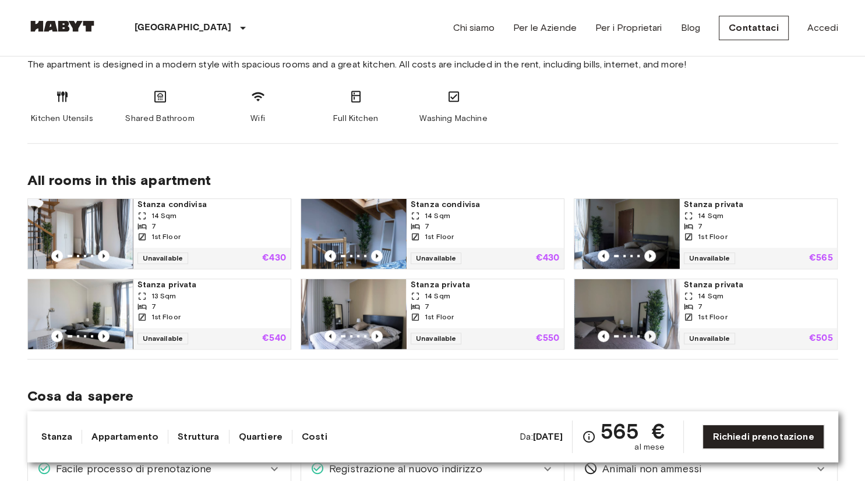
click at [651, 334] on icon "Previous image" at bounding box center [650, 337] width 12 height 12
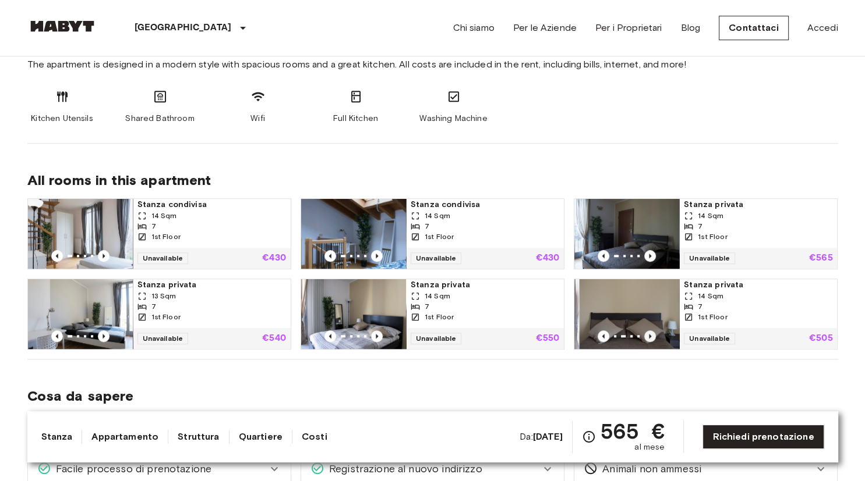
click at [651, 334] on icon "Previous image" at bounding box center [650, 337] width 12 height 12
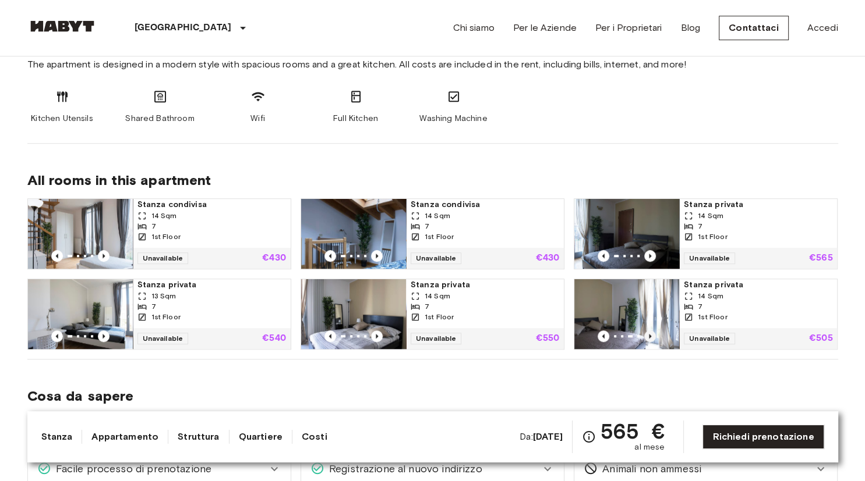
click at [651, 334] on icon "Previous image" at bounding box center [650, 337] width 12 height 12
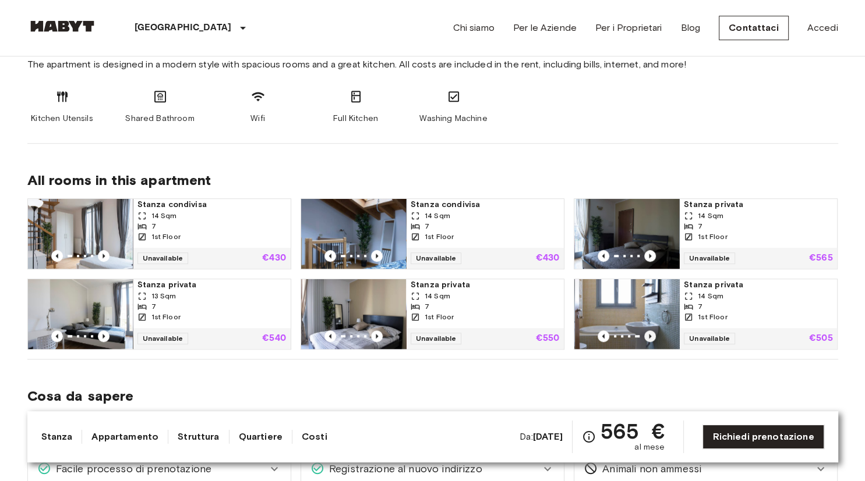
click at [651, 334] on icon "Previous image" at bounding box center [650, 337] width 12 height 12
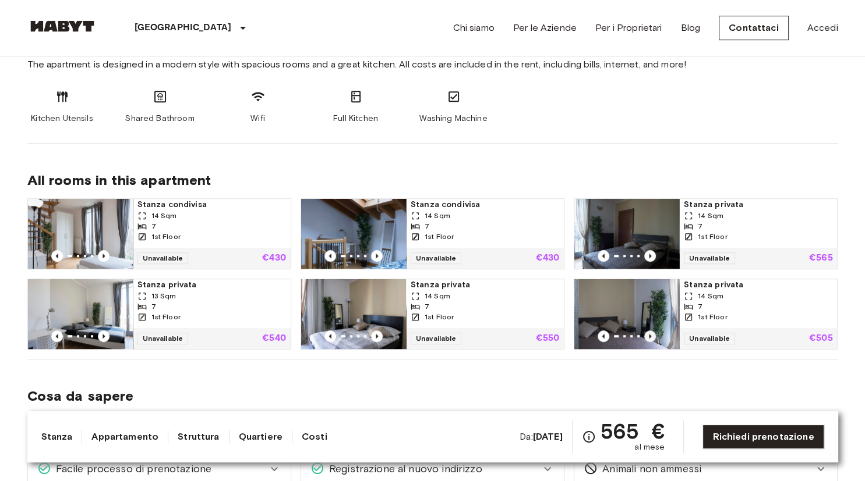
click at [651, 334] on icon "Previous image" at bounding box center [650, 337] width 12 height 12
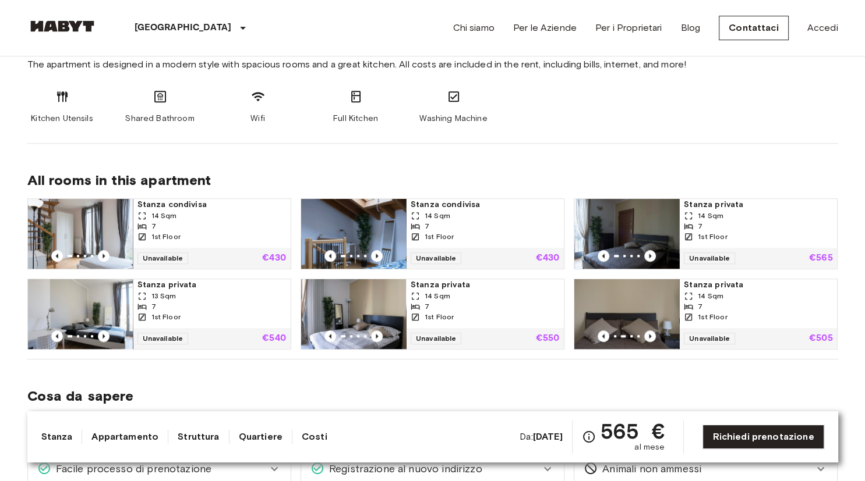
click at [164, 97] on icon at bounding box center [160, 97] width 14 height 14
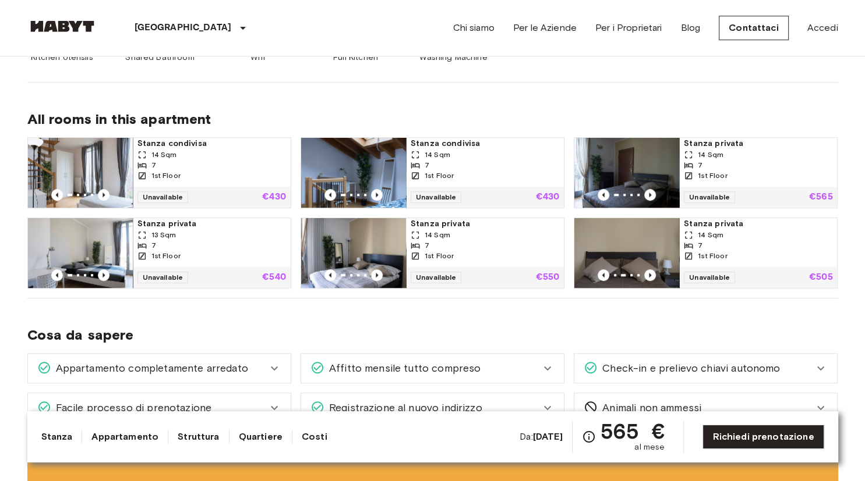
scroll to position [1106, 0]
